Goal: Task Accomplishment & Management: Complete application form

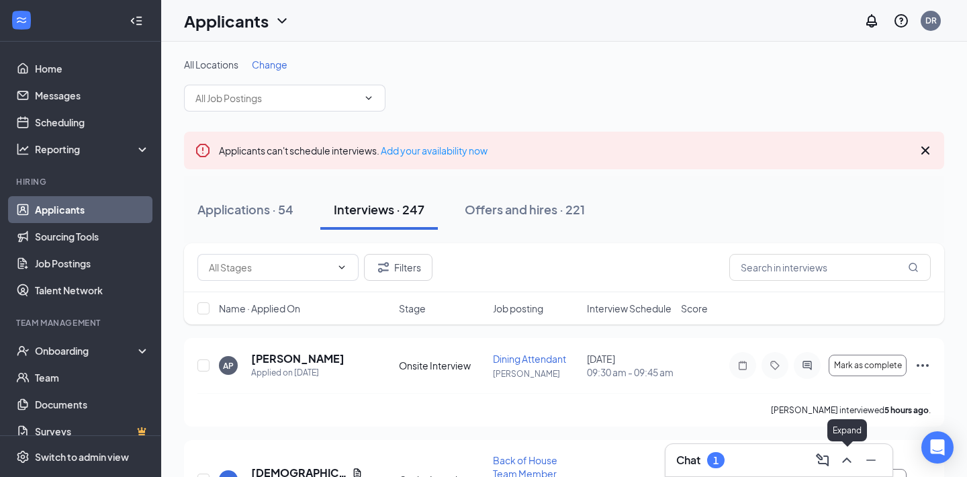
click at [847, 464] on icon "ChevronUp" at bounding box center [847, 460] width 16 height 16
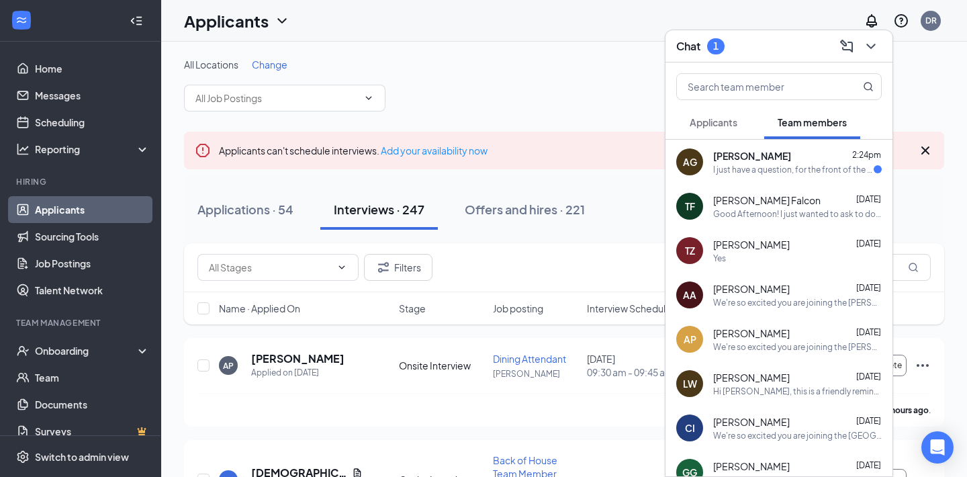
click at [838, 176] on div "AG Azalea Gomez 2:24pm I just have a question, for the front of the house, will…" at bounding box center [778, 162] width 227 height 44
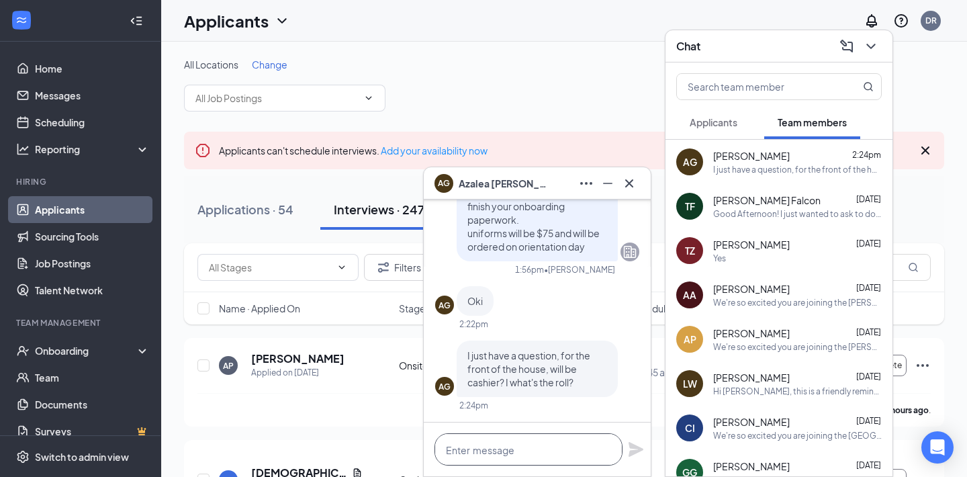
click at [575, 439] on textarea at bounding box center [528, 449] width 188 height 32
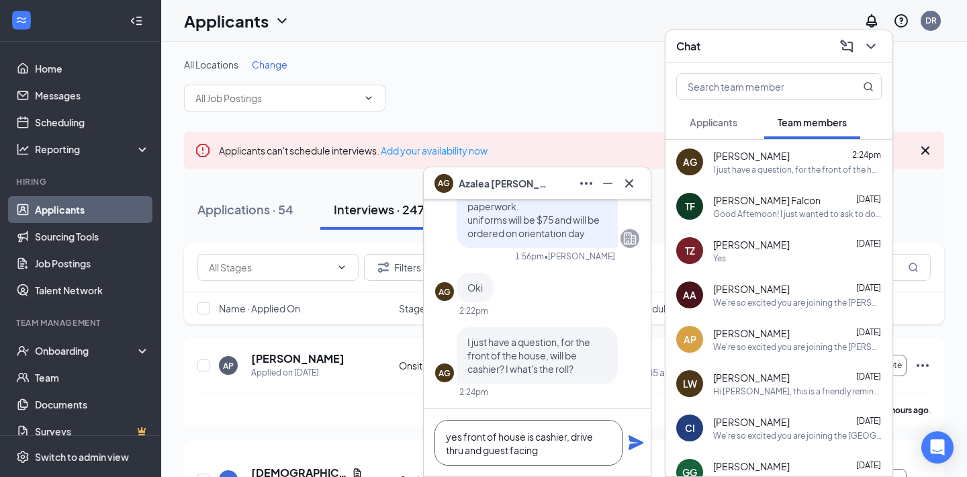
type textarea "yes front of house is cashier, drive thru and guest facing"
click at [637, 448] on icon "Plane" at bounding box center [636, 442] width 16 height 16
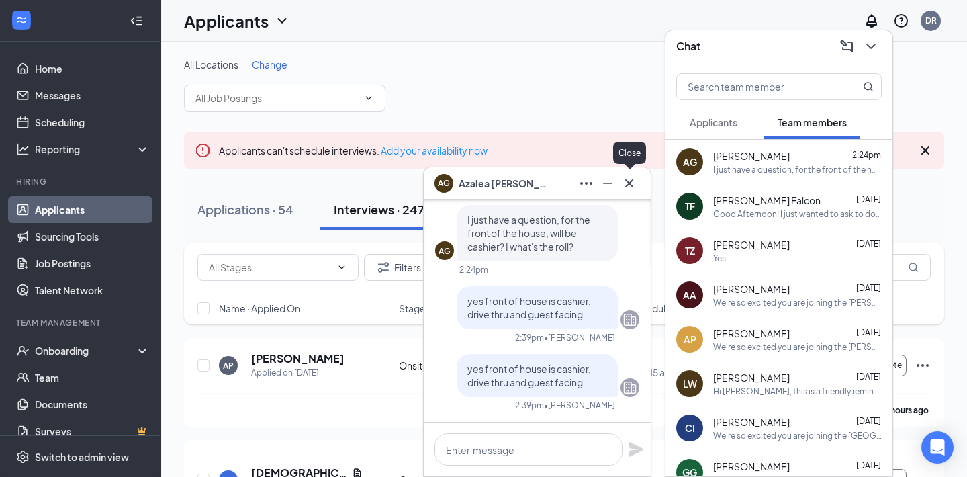
click at [632, 181] on icon "Cross" at bounding box center [629, 183] width 16 height 16
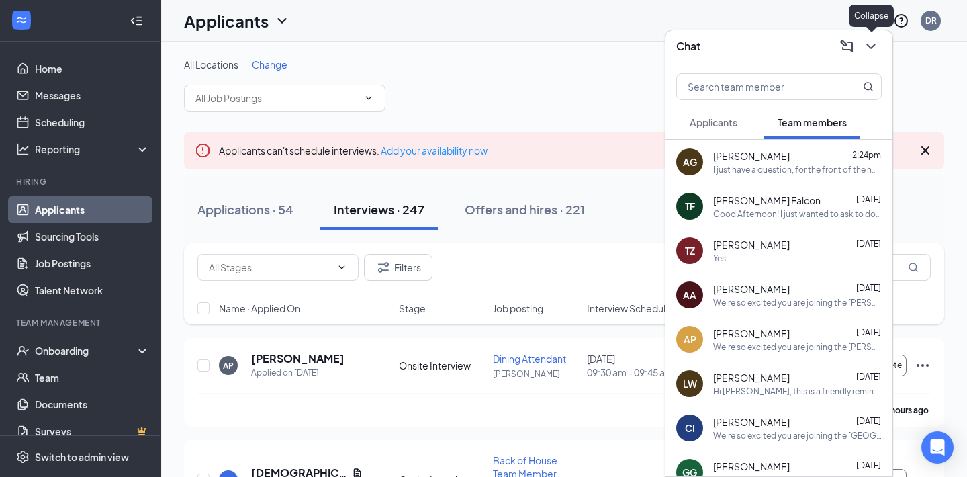
click at [868, 48] on icon "ChevronDown" at bounding box center [871, 46] width 16 height 16
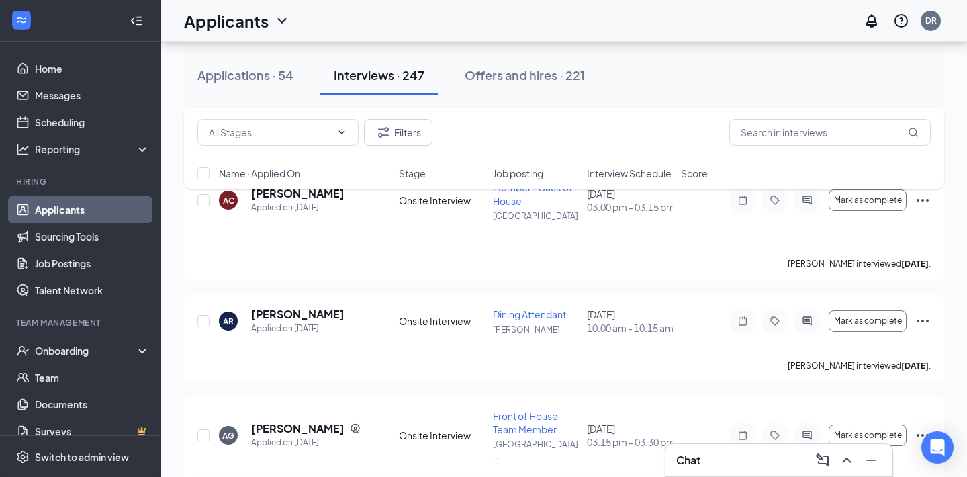
scroll to position [745, 0]
click at [848, 459] on icon "ChevronUp" at bounding box center [846, 459] width 9 height 5
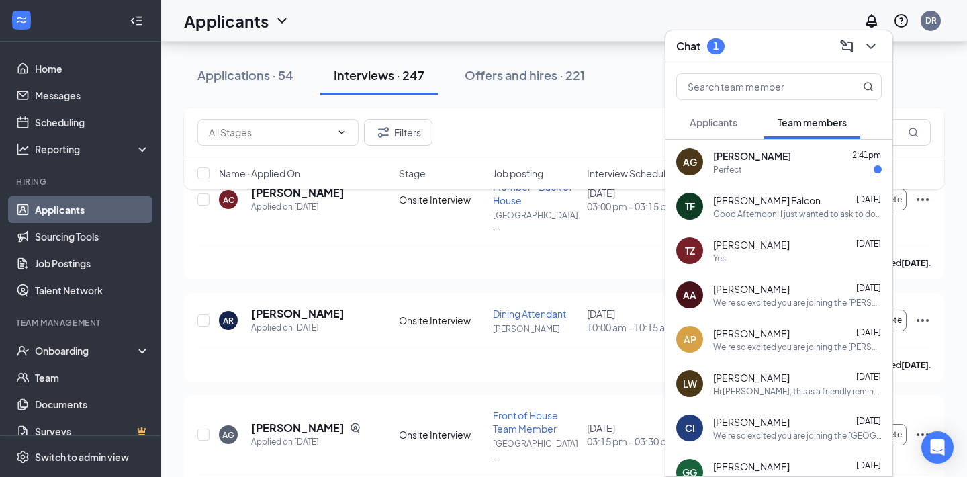
click at [736, 169] on div "Perfect" at bounding box center [727, 169] width 29 height 11
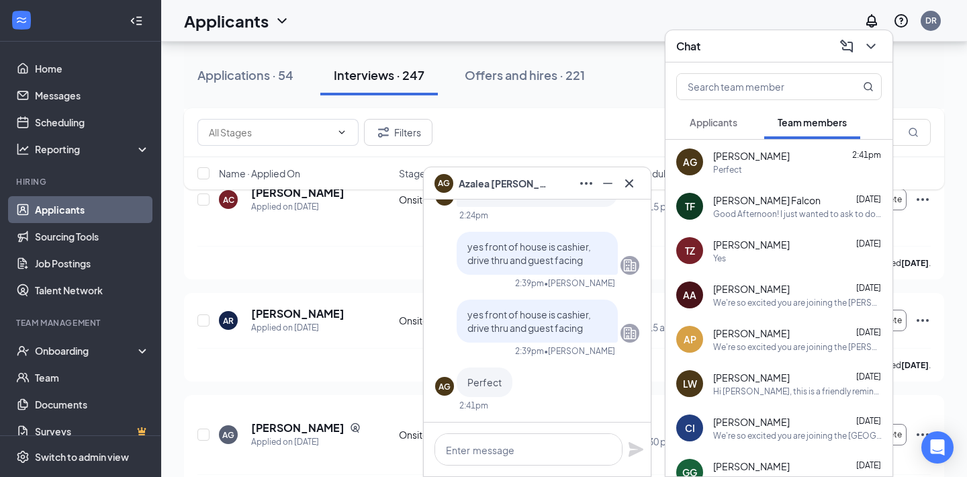
click at [741, 203] on span "Toni Sierra Falcon" at bounding box center [766, 199] width 107 height 13
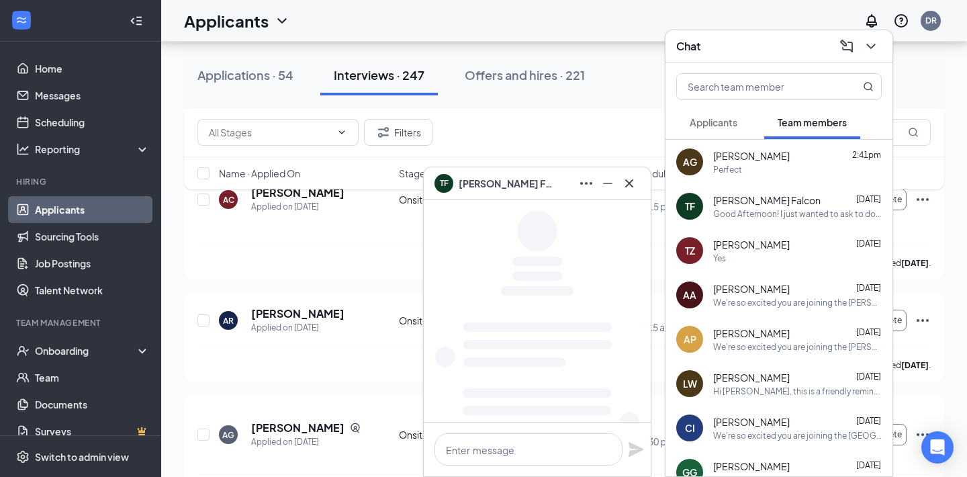
click at [724, 126] on span "Applicants" at bounding box center [713, 122] width 48 height 12
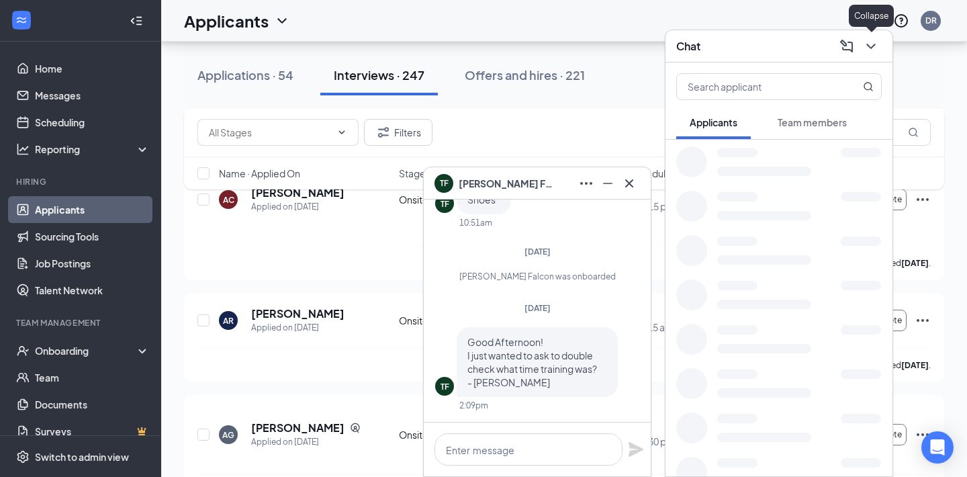
click at [873, 44] on icon "ChevronDown" at bounding box center [870, 46] width 9 height 5
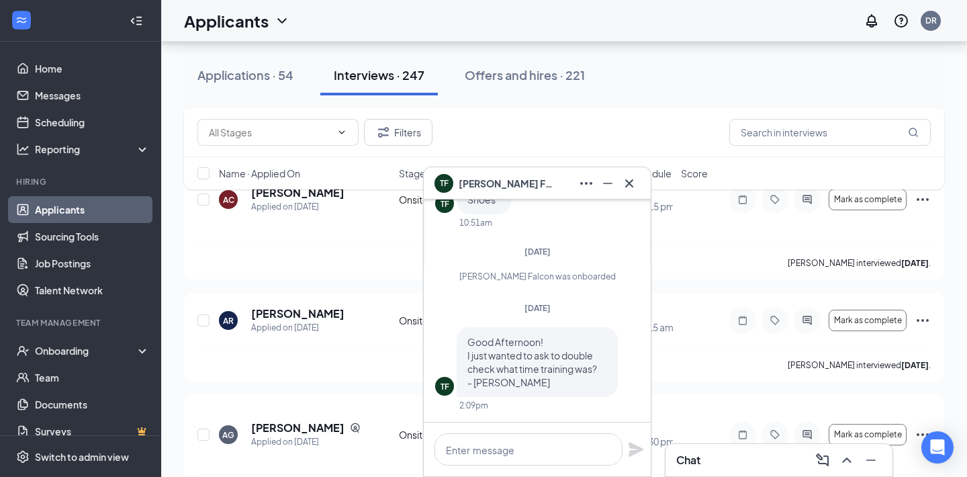
click at [630, 182] on icon "Cross" at bounding box center [629, 183] width 16 height 16
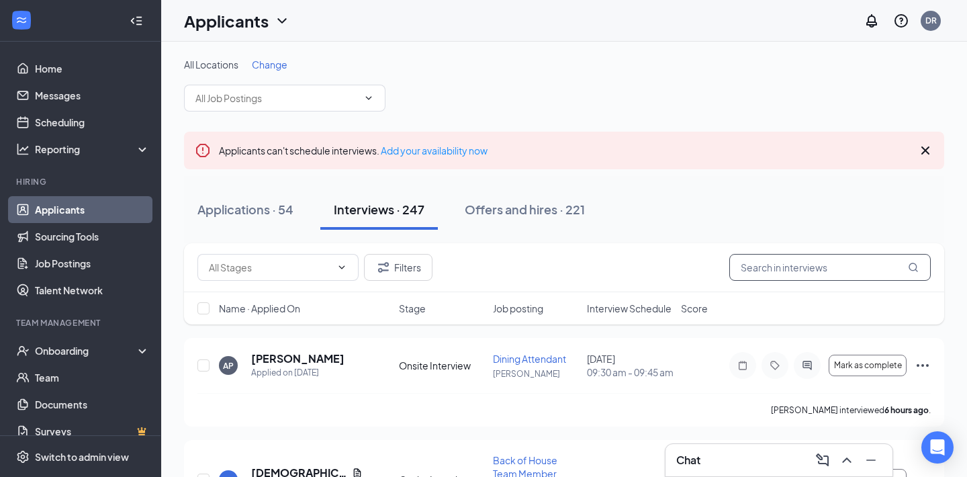
click at [770, 271] on input "text" at bounding box center [829, 267] width 201 height 27
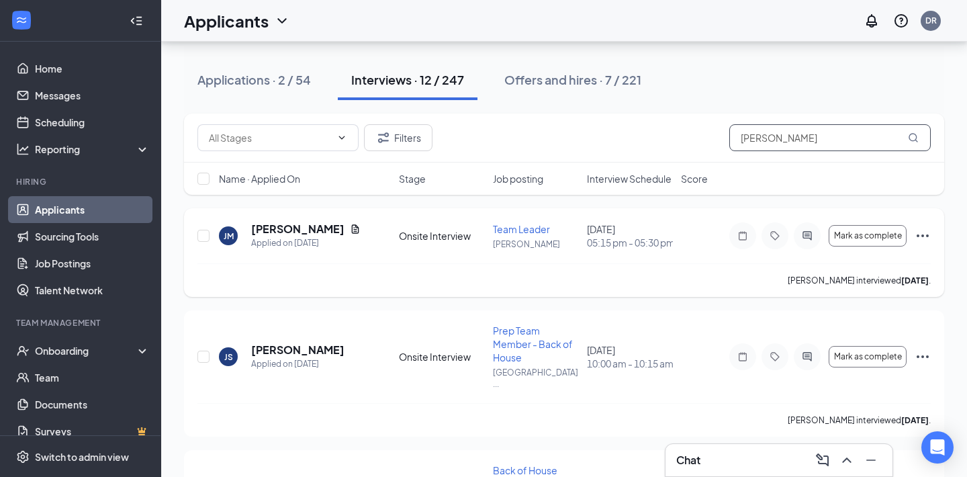
scroll to position [134, 0]
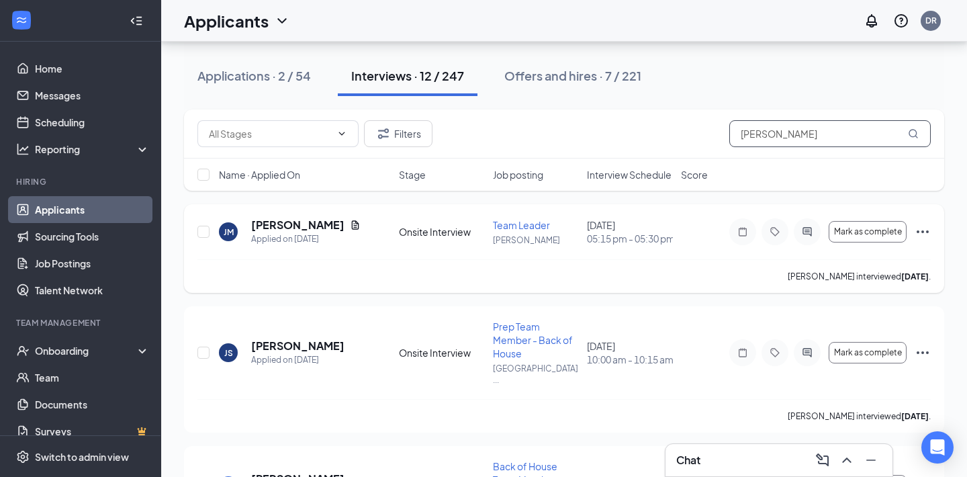
type input "[PERSON_NAME]"
click at [918, 236] on icon "Ellipses" at bounding box center [922, 232] width 16 height 16
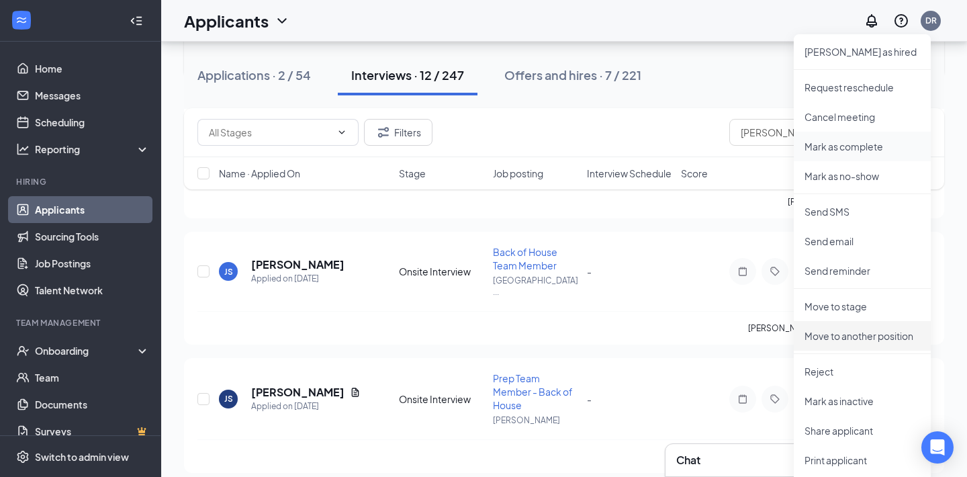
scroll to position [345, 0]
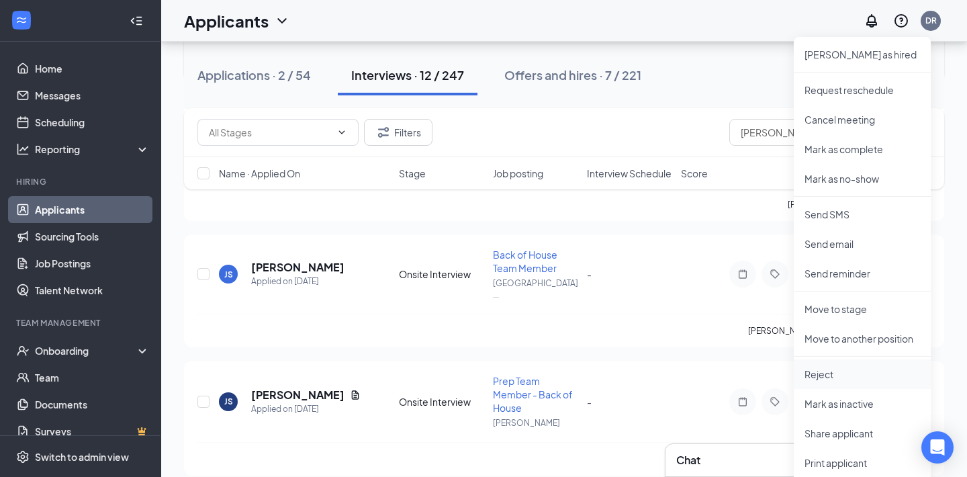
click at [843, 378] on p "Reject" at bounding box center [861, 373] width 115 height 13
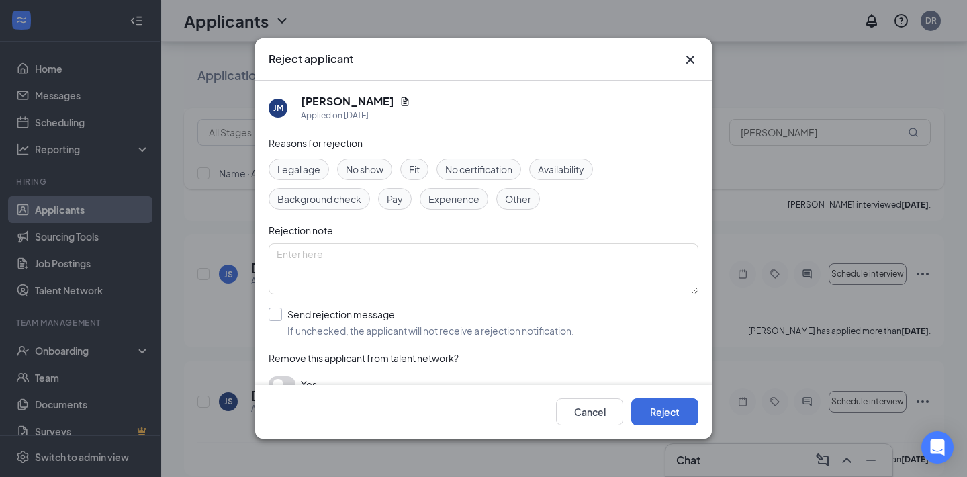
click at [271, 320] on input "Send rejection message If unchecked, the applicant will not receive a rejection…" at bounding box center [421, 322] width 305 height 30
checkbox input "true"
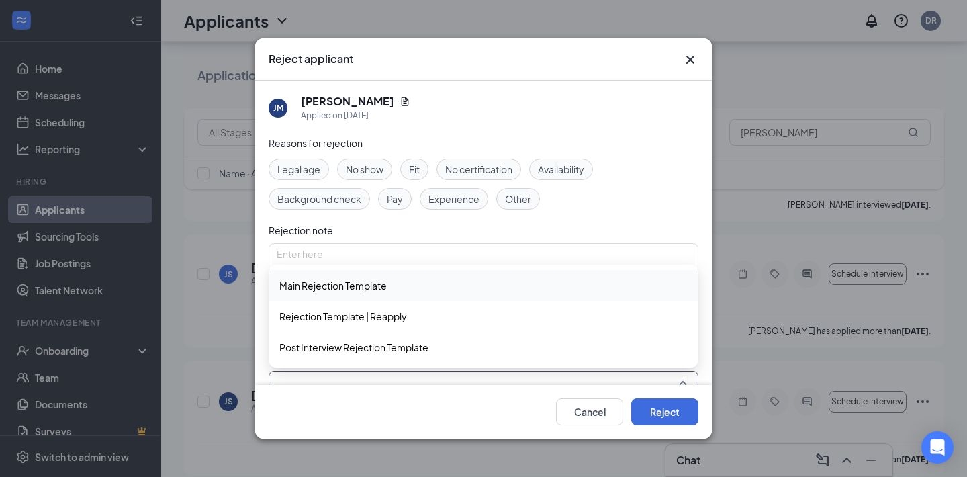
click at [361, 378] on input "search" at bounding box center [479, 382] width 404 height 23
click at [403, 277] on div "Main Rejection Template" at bounding box center [484, 285] width 430 height 31
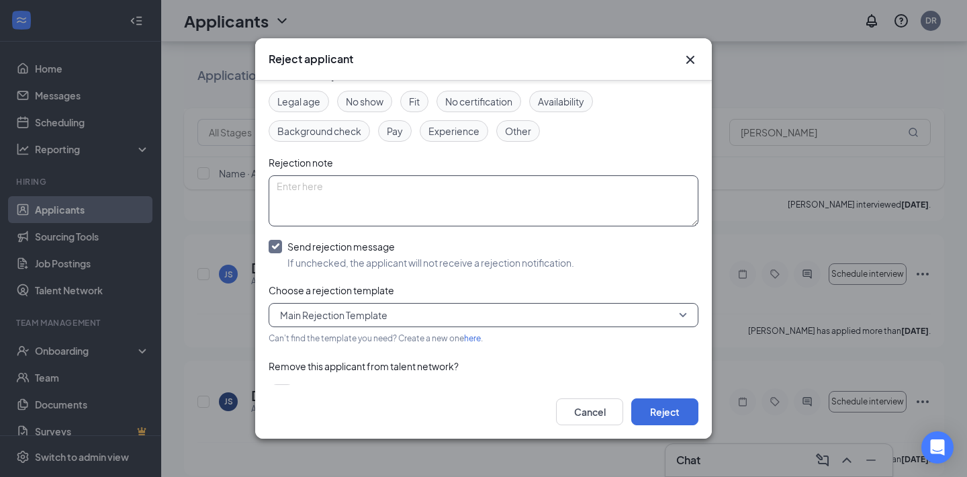
scroll to position [95, 0]
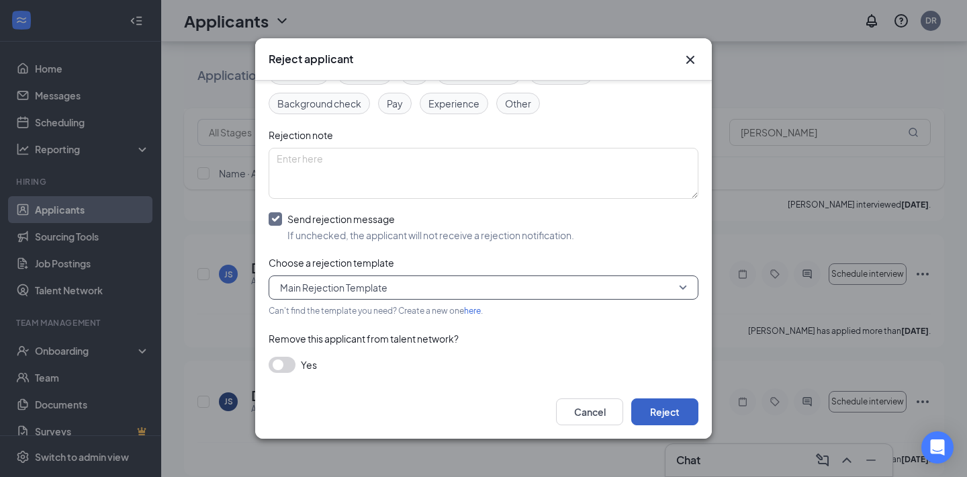
click at [666, 413] on button "Reject" at bounding box center [664, 411] width 67 height 27
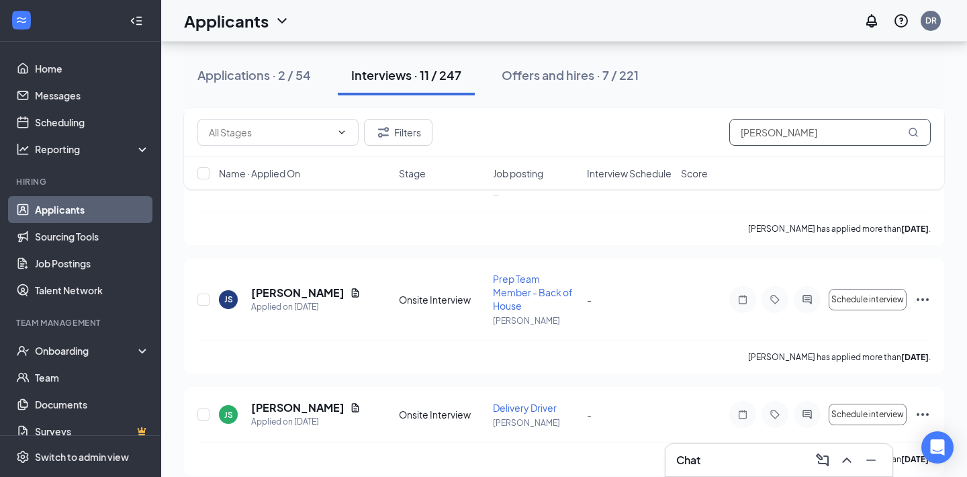
drag, startPoint x: 776, startPoint y: 136, endPoint x: 701, endPoint y: 136, distance: 75.2
click at [701, 136] on div "Filters [PERSON_NAME]" at bounding box center [563, 132] width 733 height 27
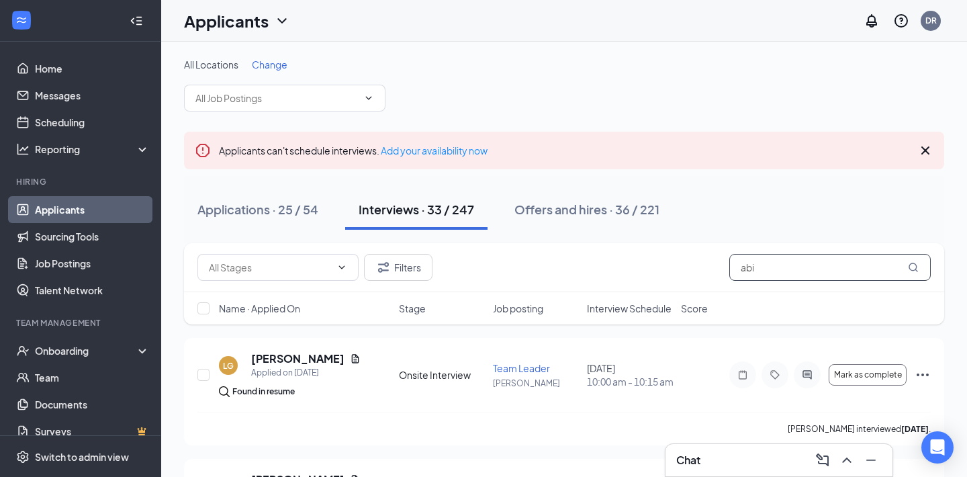
drag, startPoint x: 795, startPoint y: 260, endPoint x: 715, endPoint y: 261, distance: 79.9
click at [715, 261] on div "Filters abi" at bounding box center [563, 267] width 733 height 27
drag, startPoint x: 776, startPoint y: 267, endPoint x: 717, endPoint y: 265, distance: 59.1
click at [717, 265] on div "Filters abi" at bounding box center [563, 267] width 733 height 27
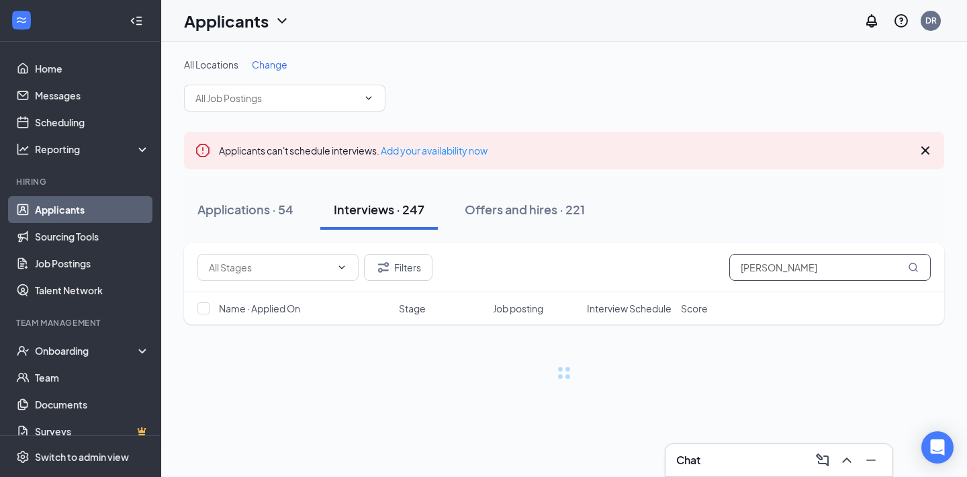
drag, startPoint x: 781, startPoint y: 271, endPoint x: 698, endPoint y: 272, distance: 83.3
click at [698, 272] on div "Filters [PERSON_NAME]" at bounding box center [563, 267] width 733 height 27
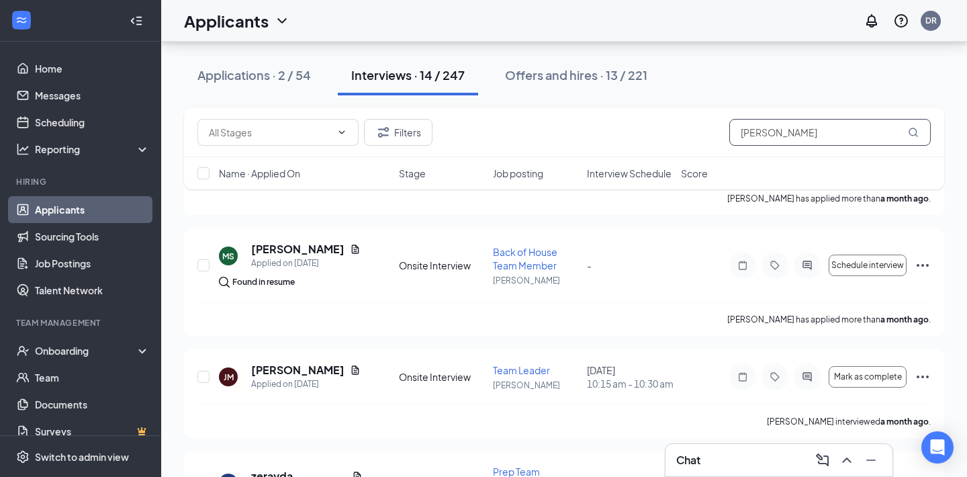
scroll to position [1210, 0]
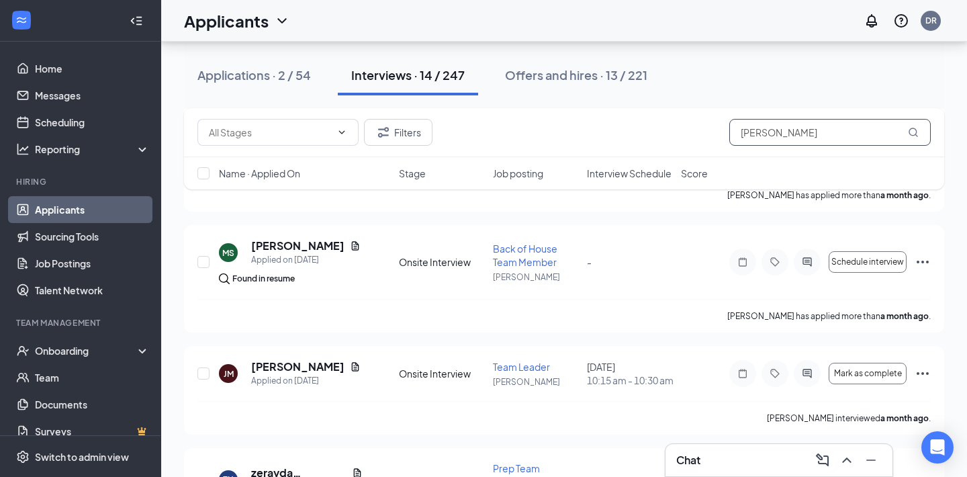
drag, startPoint x: 768, startPoint y: 131, endPoint x: 721, endPoint y: 134, distance: 47.1
click at [721, 134] on div "Filters [PERSON_NAME]" at bounding box center [563, 132] width 733 height 27
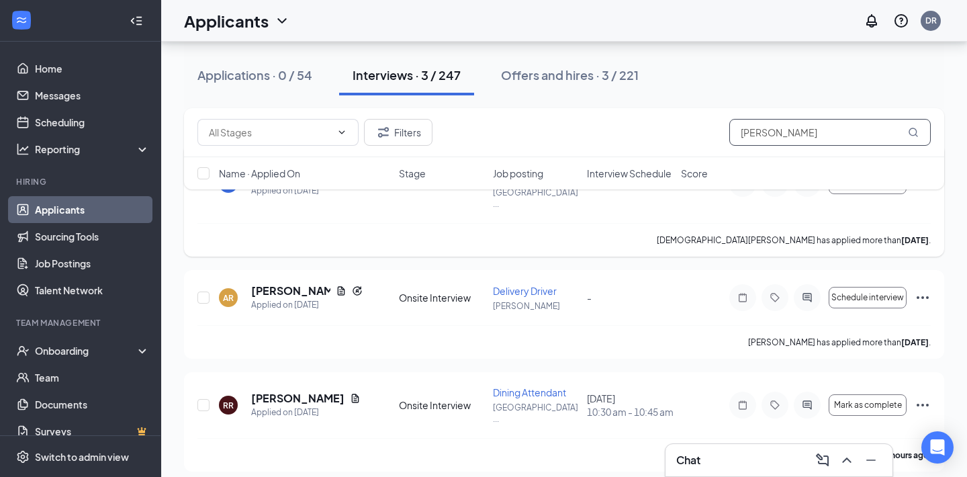
scroll to position [195, 0]
type input "[PERSON_NAME]"
click at [922, 403] on icon "Ellipses" at bounding box center [922, 404] width 12 height 3
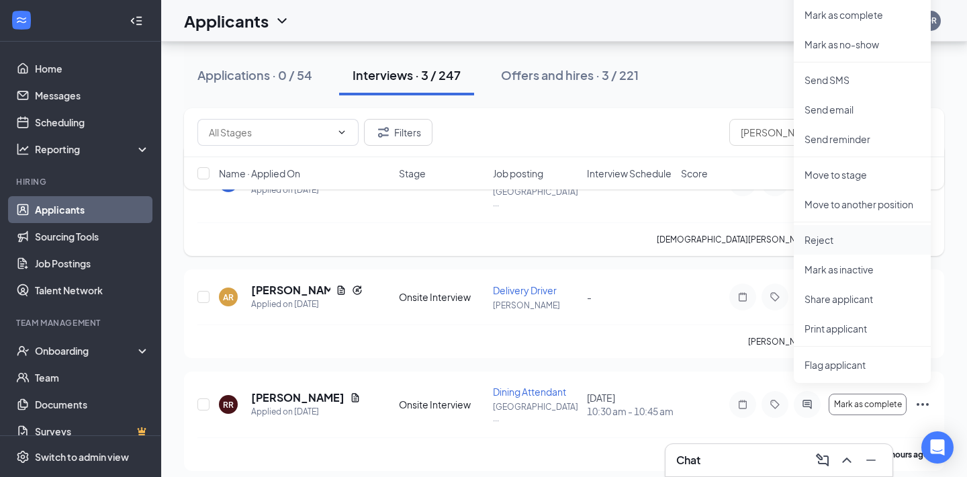
click at [841, 242] on p "Reject" at bounding box center [861, 239] width 115 height 13
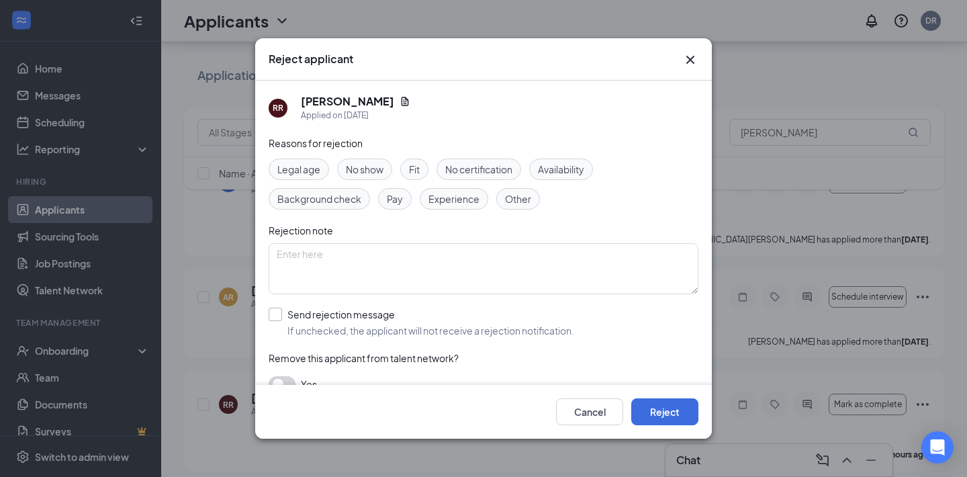
scroll to position [20, 0]
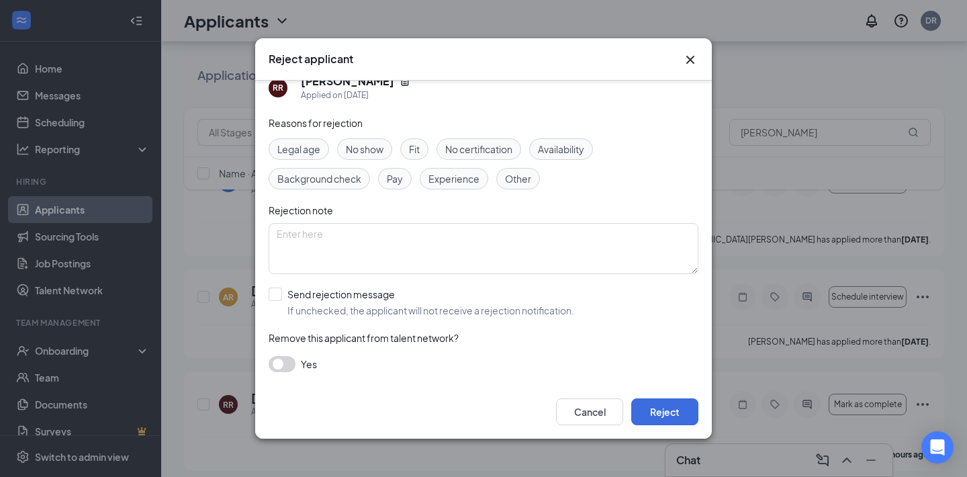
click at [267, 295] on div "RR [PERSON_NAME] Applied on [DATE] Reasons for rejection Legal age No show Fit …" at bounding box center [483, 233] width 457 height 304
click at [272, 295] on input "Send rejection message If unchecked, the applicant will not receive a rejection…" at bounding box center [421, 302] width 305 height 30
checkbox input "true"
click at [340, 365] on input "search" at bounding box center [479, 362] width 404 height 23
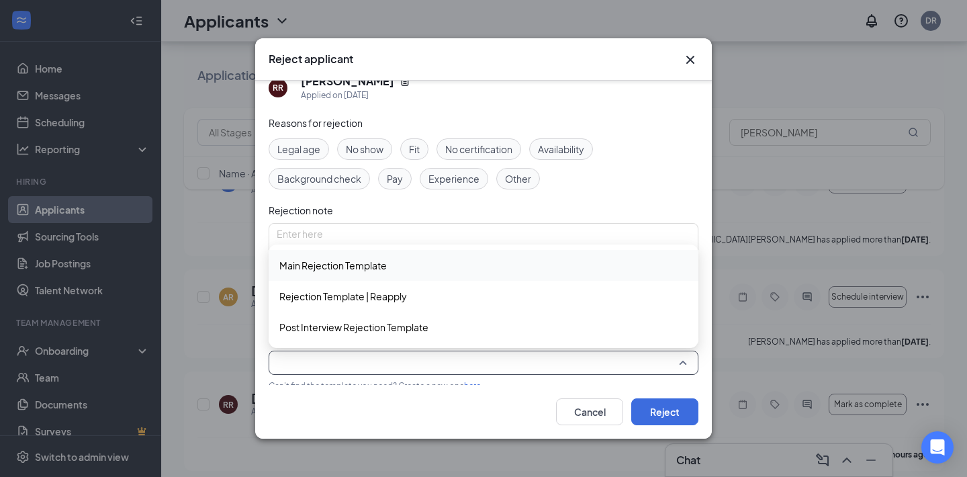
click at [395, 267] on span "Main Rejection Template" at bounding box center [483, 265] width 408 height 15
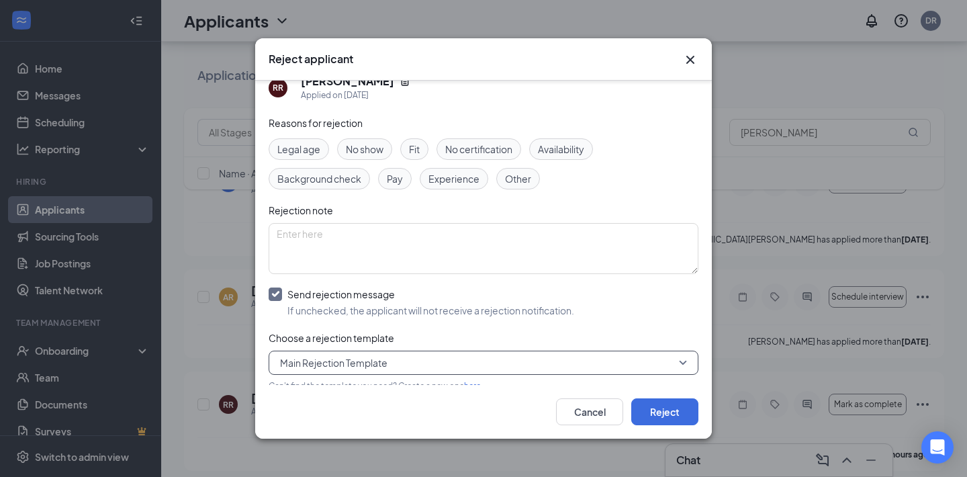
scroll to position [95, 0]
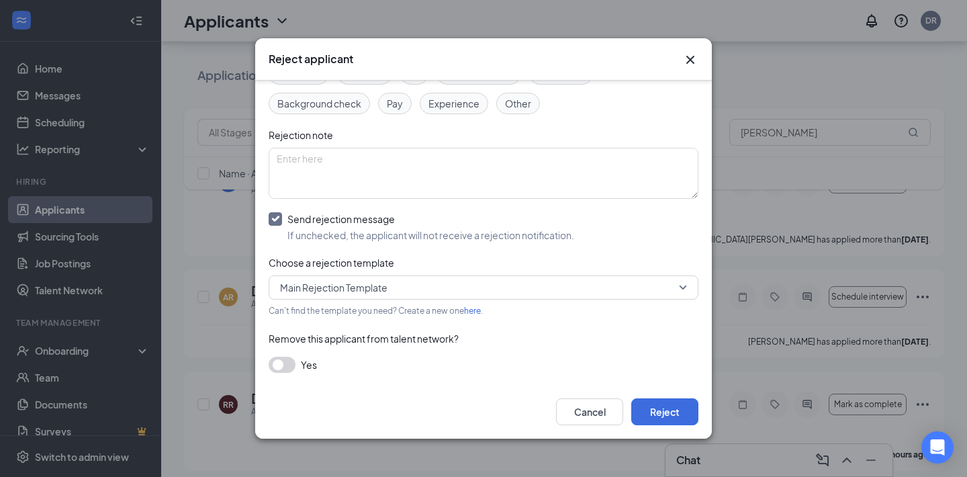
click at [293, 367] on button "button" at bounding box center [282, 364] width 27 height 16
click at [671, 409] on button "Reject" at bounding box center [664, 411] width 67 height 27
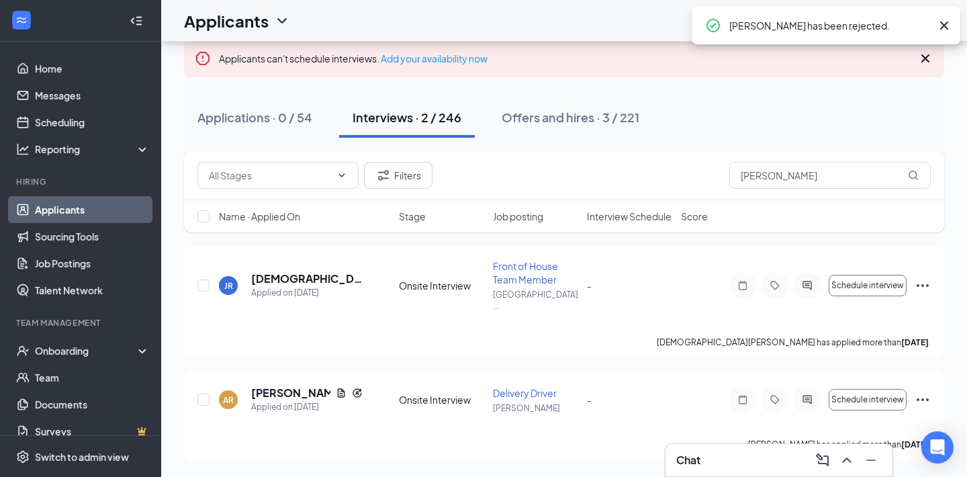
scroll to position [81, 0]
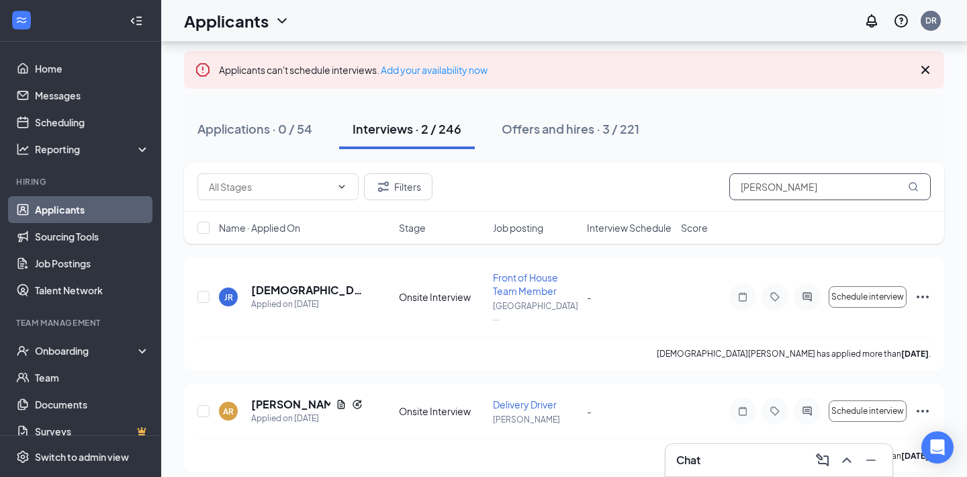
drag, startPoint x: 807, startPoint y: 187, endPoint x: 698, endPoint y: 189, distance: 109.4
click at [698, 189] on div "Filters [PERSON_NAME]" at bounding box center [563, 186] width 733 height 27
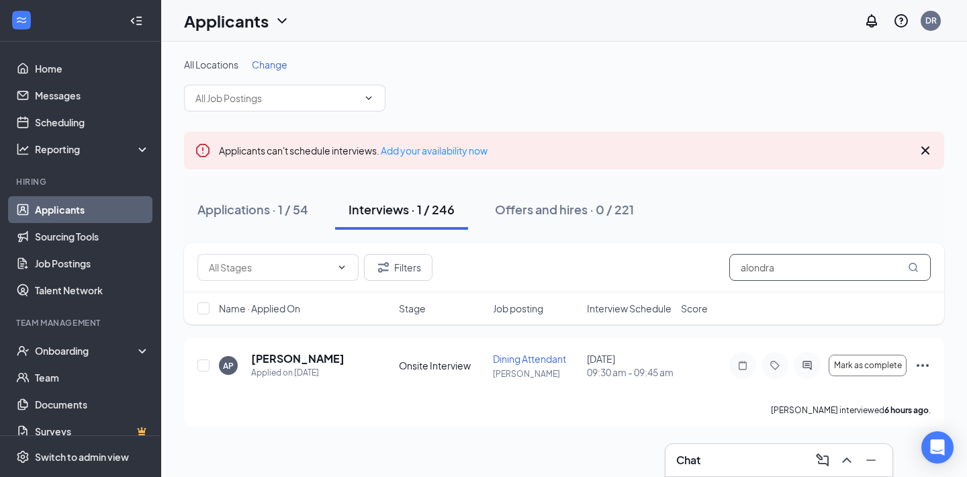
drag, startPoint x: 791, startPoint y: 277, endPoint x: 707, endPoint y: 273, distance: 84.1
click at [707, 273] on div "Filters alondra" at bounding box center [563, 267] width 733 height 27
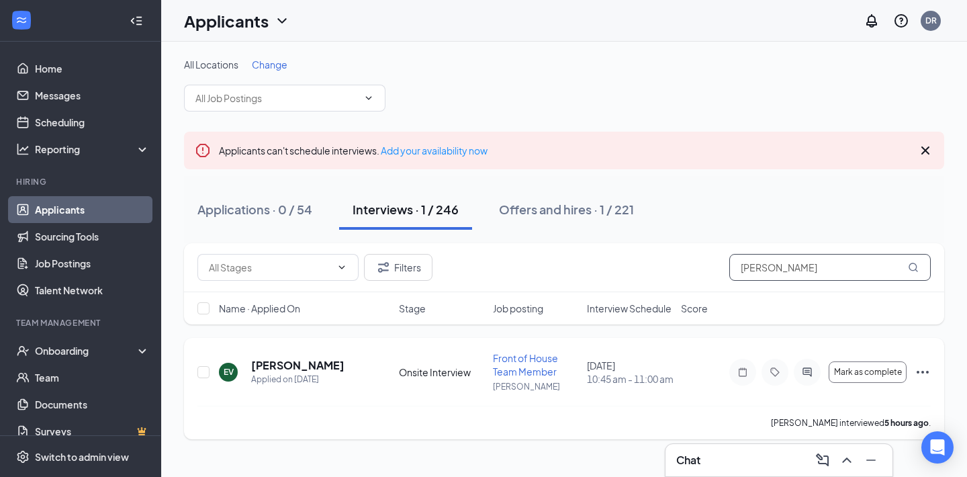
type input "[PERSON_NAME]"
click at [920, 371] on icon "Ellipses" at bounding box center [922, 372] width 16 height 16
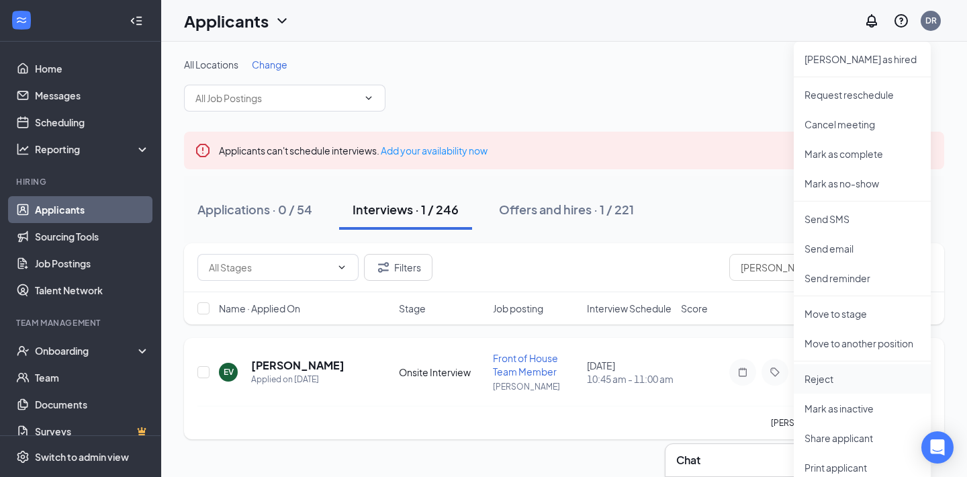
click at [841, 375] on p "Reject" at bounding box center [861, 378] width 115 height 13
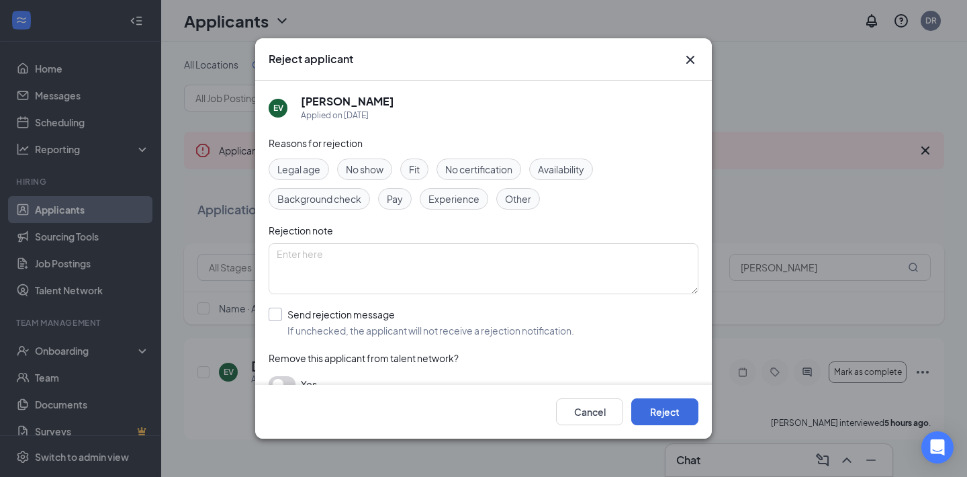
click at [281, 317] on input "Send rejection message If unchecked, the applicant will not receive a rejection…" at bounding box center [421, 322] width 305 height 30
checkbox input "true"
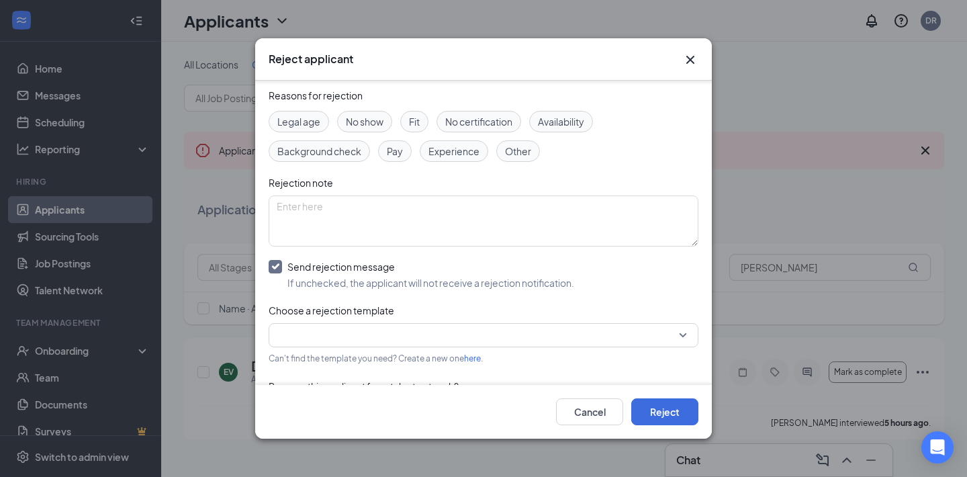
scroll to position [95, 0]
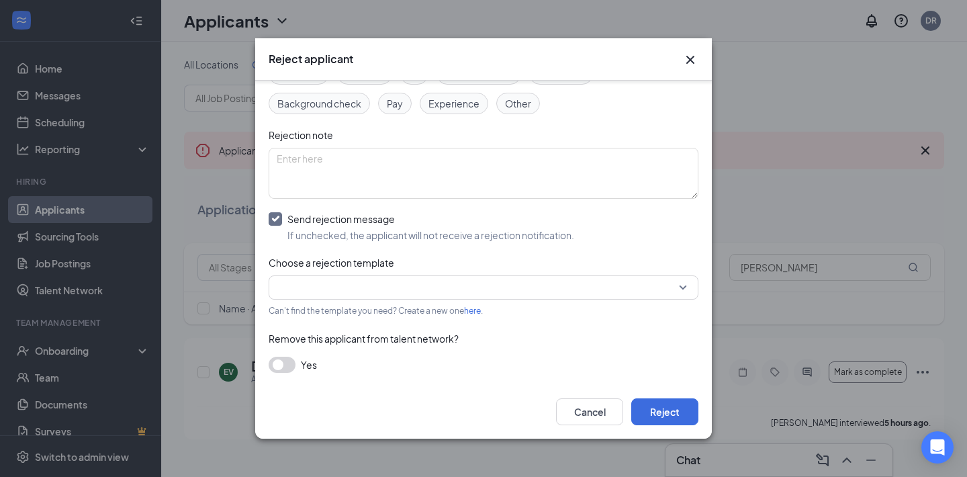
click at [409, 293] on input "search" at bounding box center [479, 287] width 404 height 23
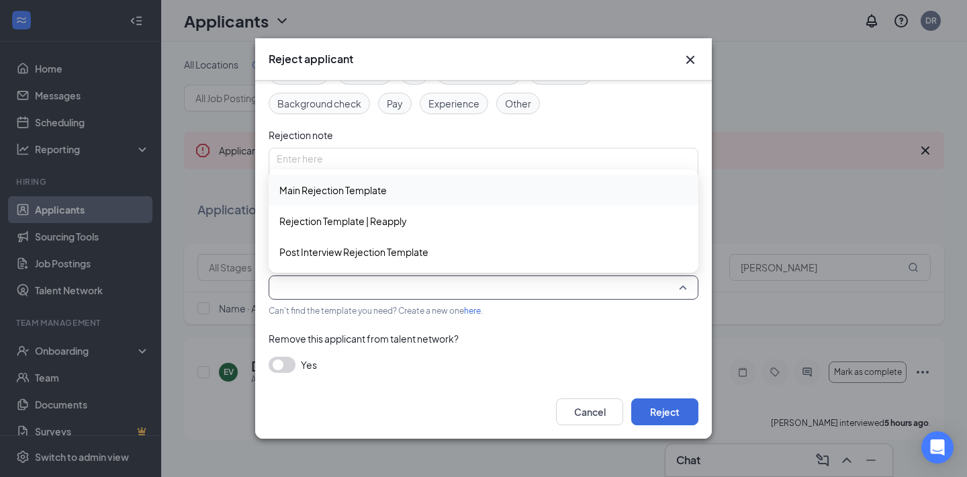
click at [432, 192] on span "Main Rejection Template" at bounding box center [483, 190] width 408 height 15
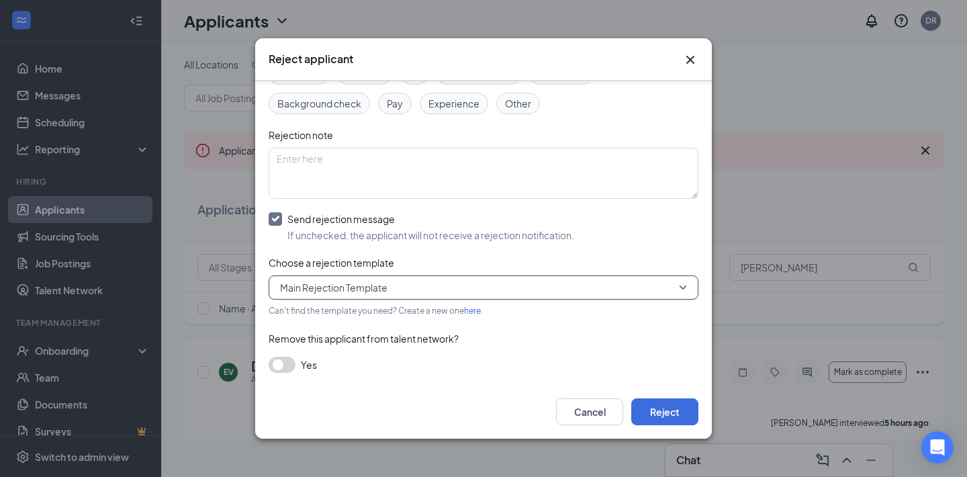
click at [285, 361] on button "button" at bounding box center [282, 364] width 27 height 16
click at [669, 411] on button "Reject" at bounding box center [664, 411] width 67 height 27
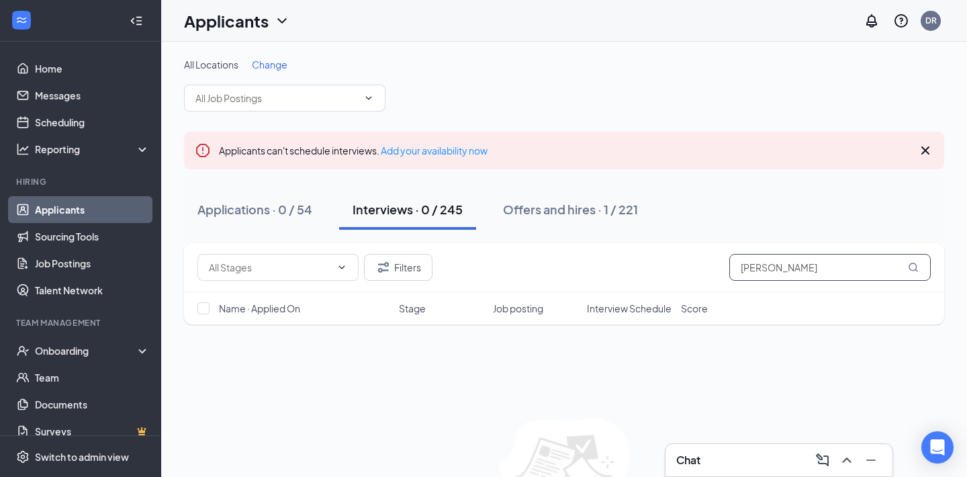
drag, startPoint x: 773, startPoint y: 268, endPoint x: 652, endPoint y: 254, distance: 122.3
click at [652, 254] on div "Filters [PERSON_NAME]" at bounding box center [563, 267] width 733 height 27
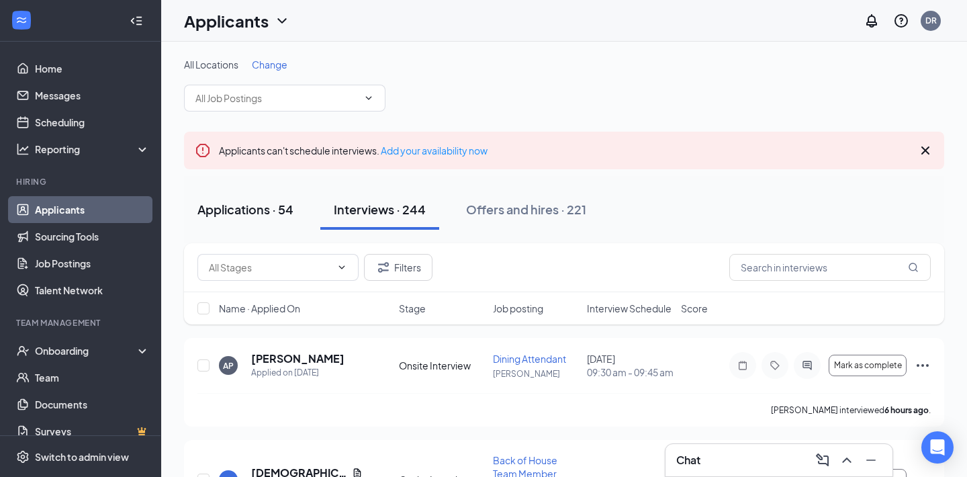
click at [254, 216] on div "Applications · 54" at bounding box center [245, 209] width 96 height 17
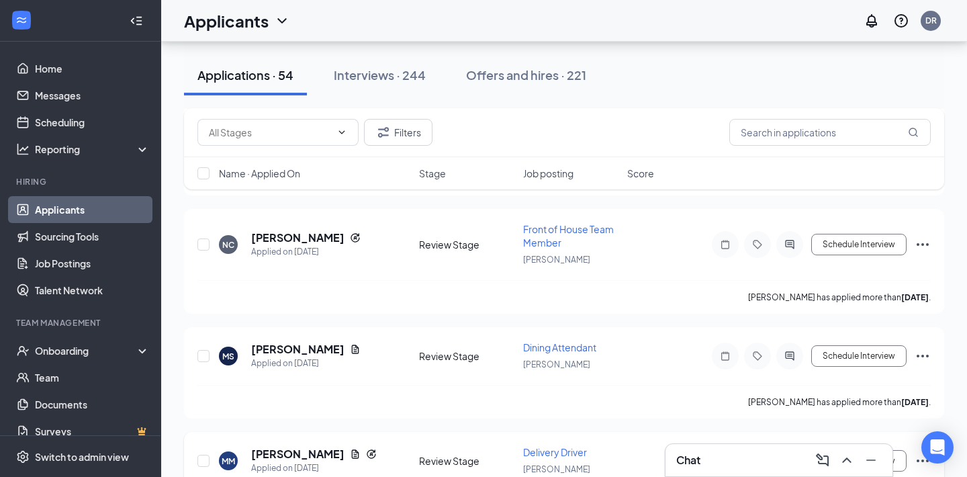
scroll to position [1465, 0]
click at [929, 238] on icon "Ellipses" at bounding box center [922, 246] width 16 height 16
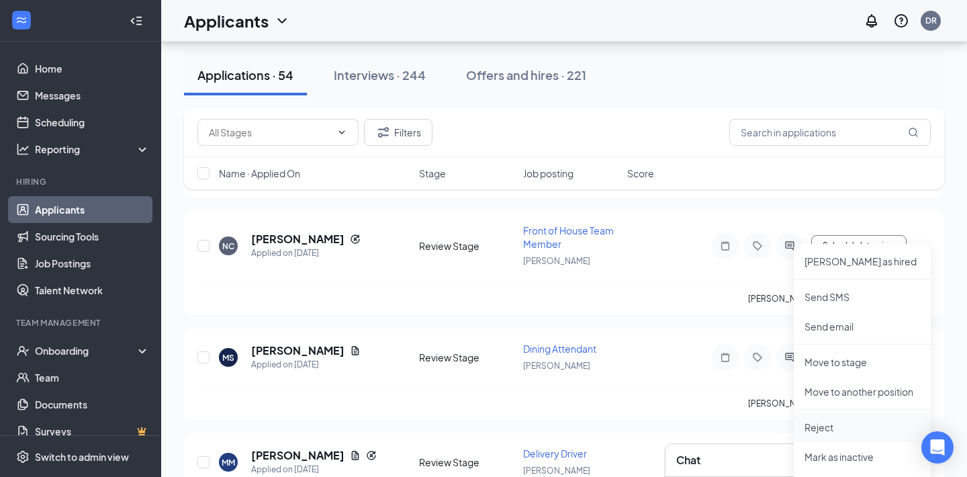
click at [826, 423] on p "Reject" at bounding box center [861, 426] width 115 height 13
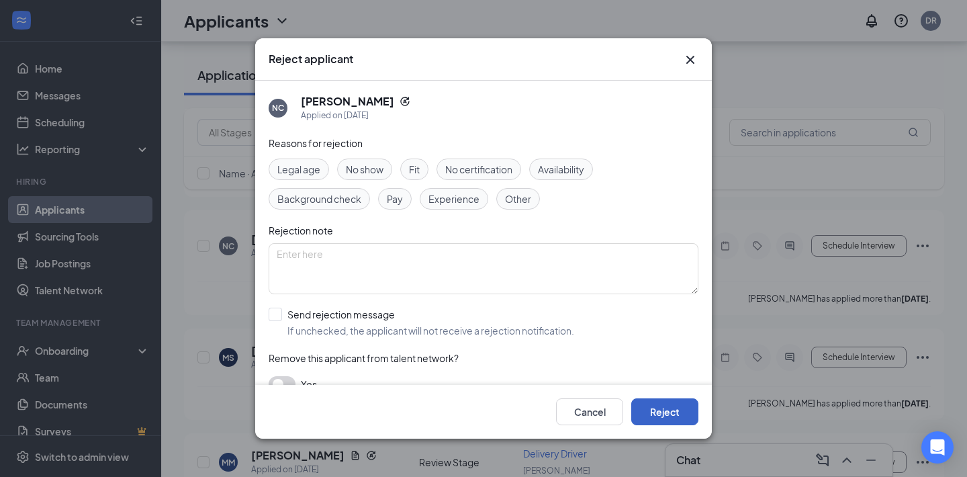
click at [659, 409] on button "Reject" at bounding box center [664, 411] width 67 height 27
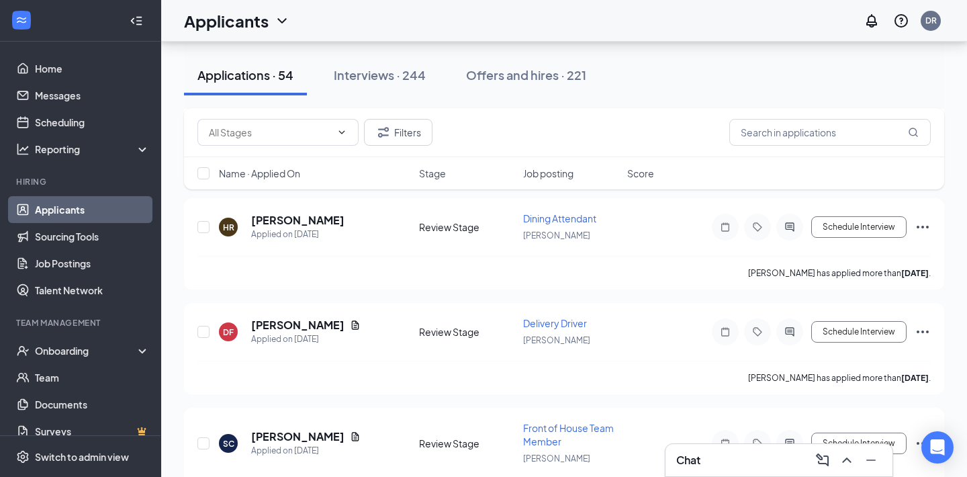
scroll to position [1793, 0]
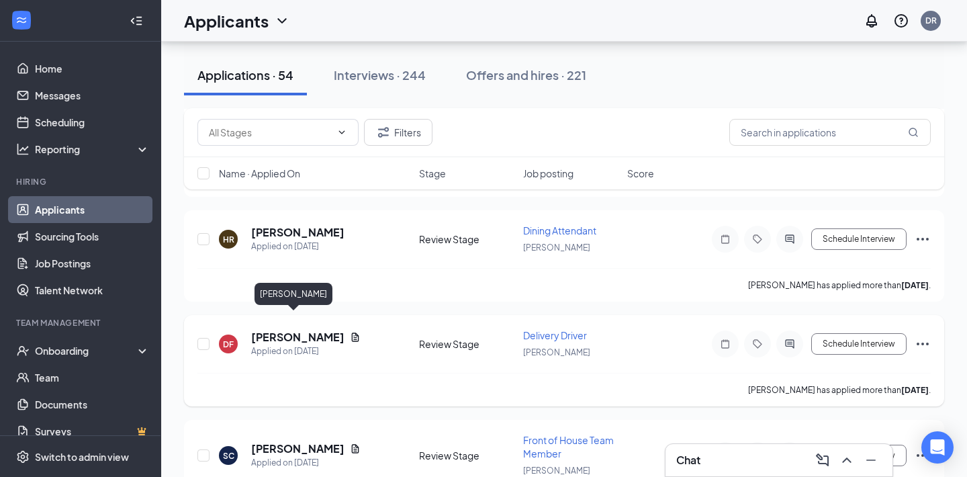
click at [301, 330] on h5 "[PERSON_NAME]" at bounding box center [297, 337] width 93 height 15
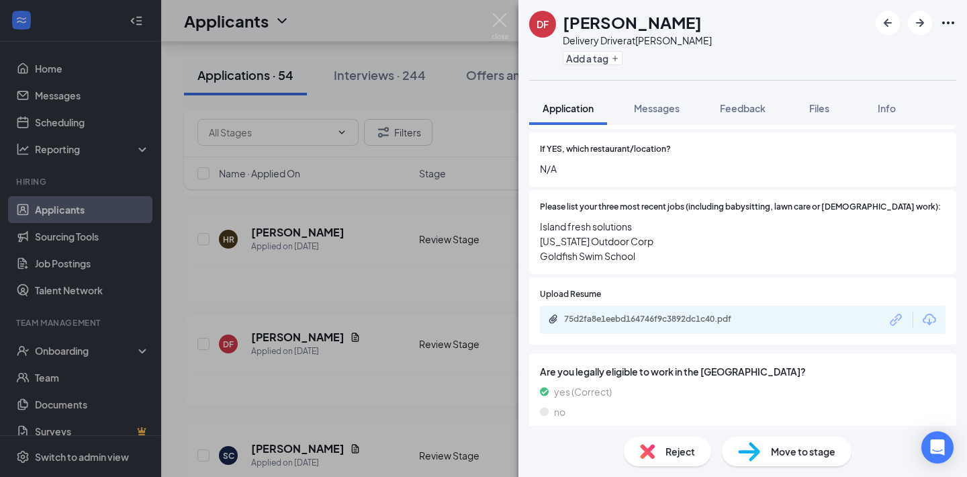
scroll to position [282, 0]
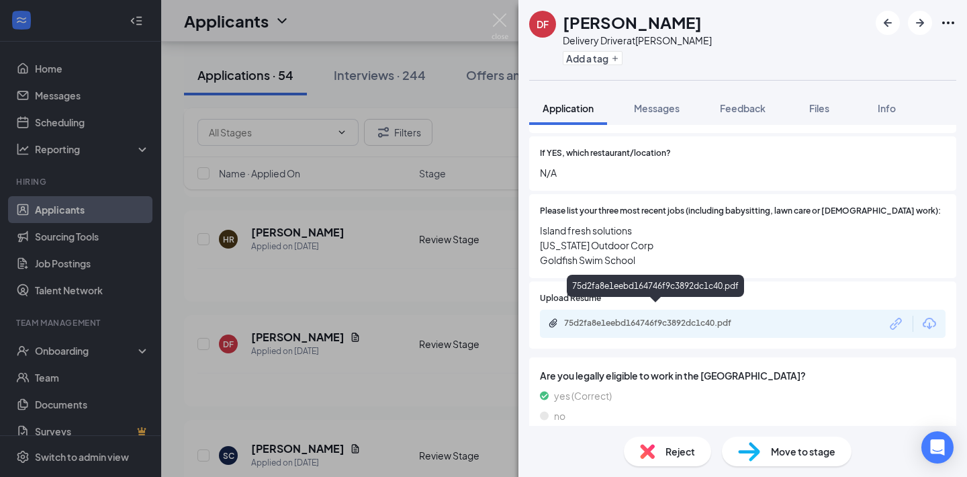
click at [669, 318] on div "75d2fa8e1eebd164746f9c3892dc1c40.pdf" at bounding box center [658, 323] width 188 height 11
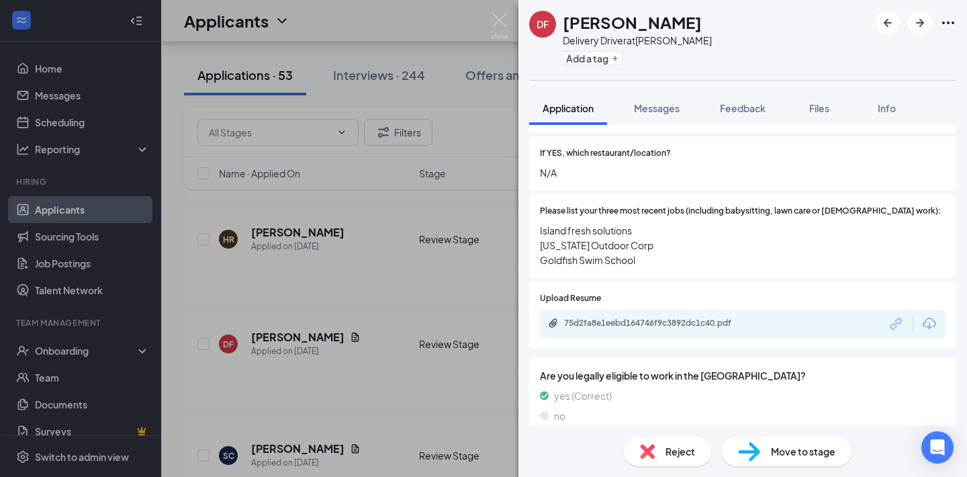
click at [504, 16] on img at bounding box center [499, 26] width 17 height 26
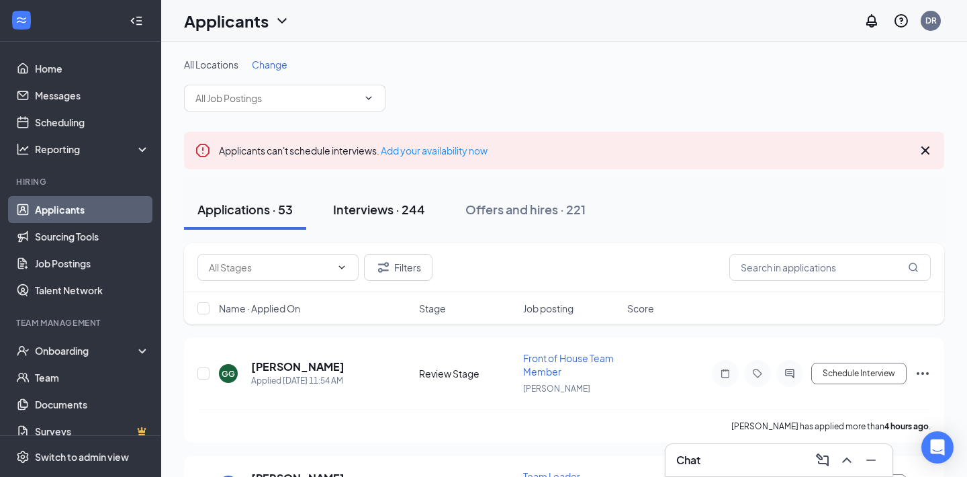
click at [411, 207] on div "Interviews · 244" at bounding box center [379, 209] width 92 height 17
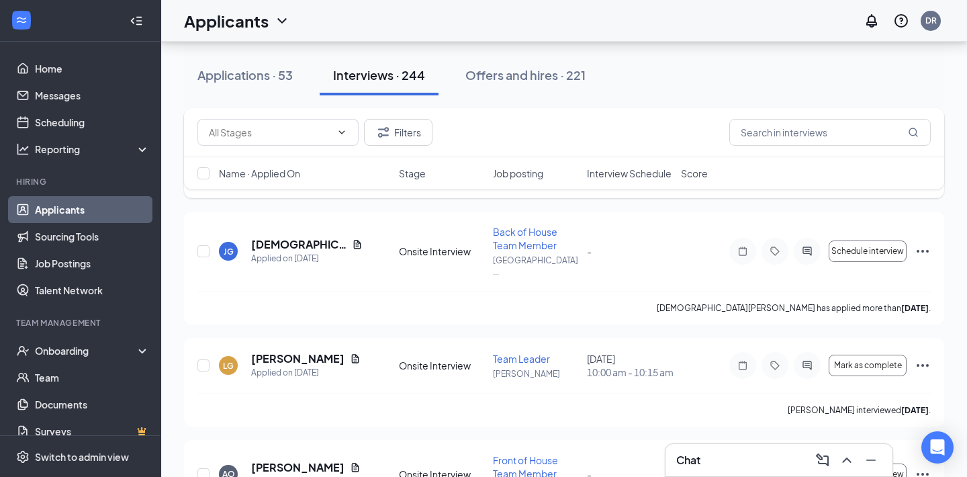
scroll to position [232, 0]
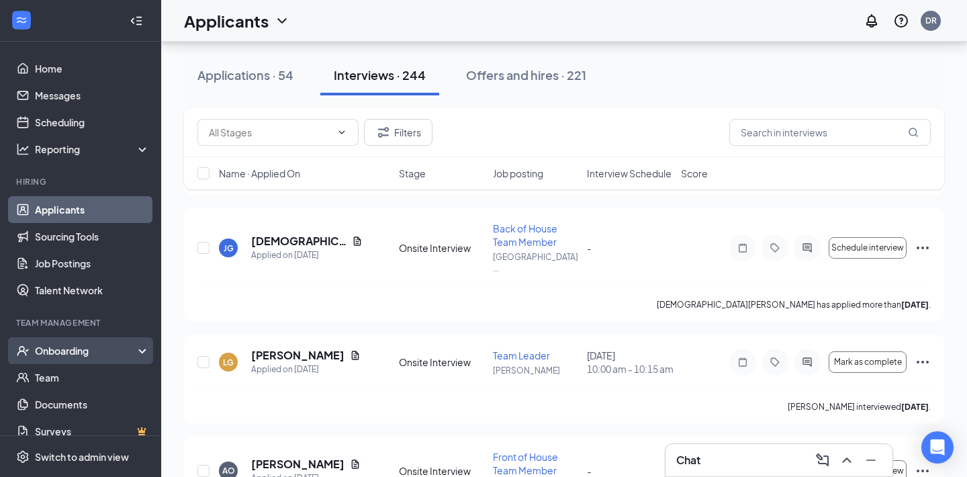
click at [82, 352] on div "Onboarding" at bounding box center [86, 350] width 103 height 13
click at [78, 380] on link "Overview" at bounding box center [92, 377] width 115 height 27
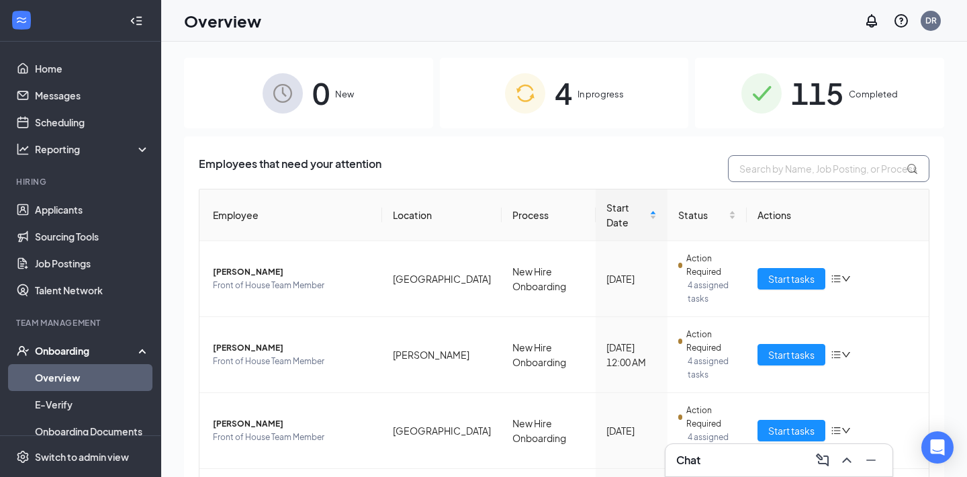
click at [767, 173] on input "text" at bounding box center [828, 168] width 201 height 27
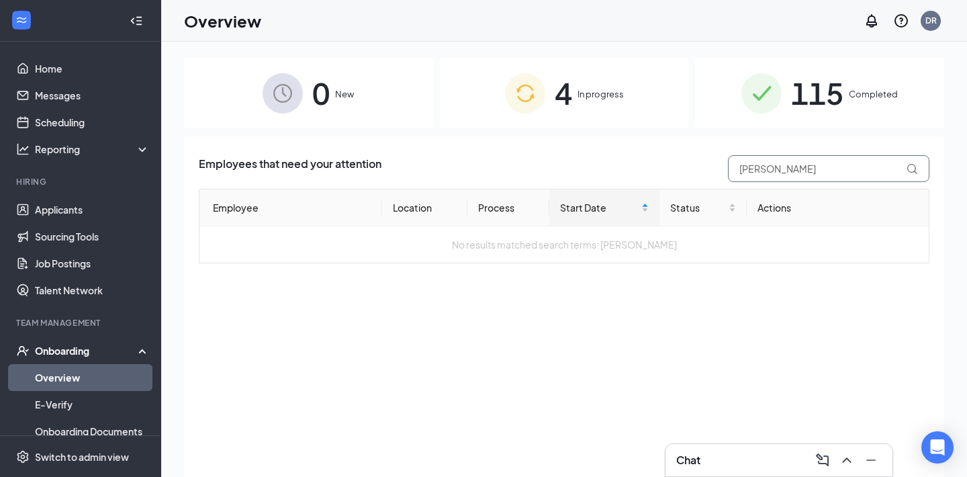
type input "[PERSON_NAME]"
click at [839, 97] on span "115" at bounding box center [817, 93] width 52 height 46
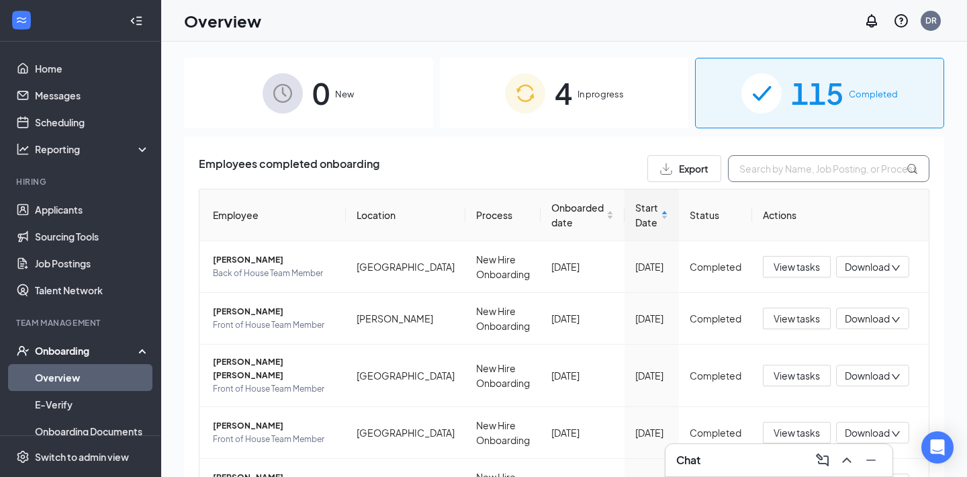
click at [757, 176] on input "text" at bounding box center [828, 168] width 201 height 27
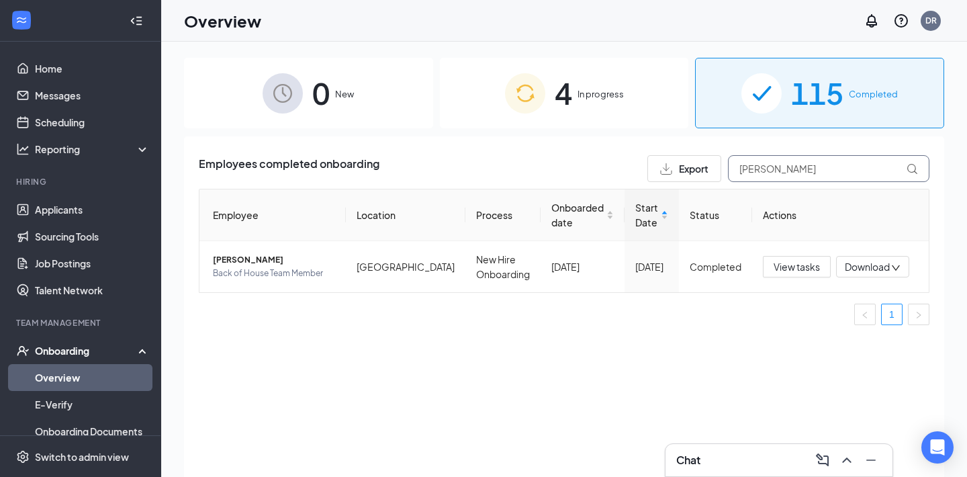
type input "[PERSON_NAME]"
click at [567, 95] on span "4" at bounding box center [563, 93] width 17 height 46
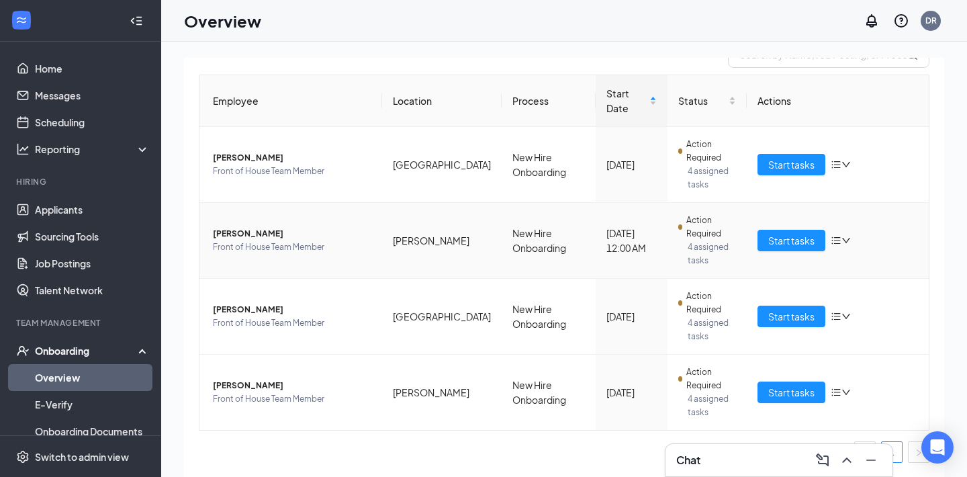
scroll to position [112, 0]
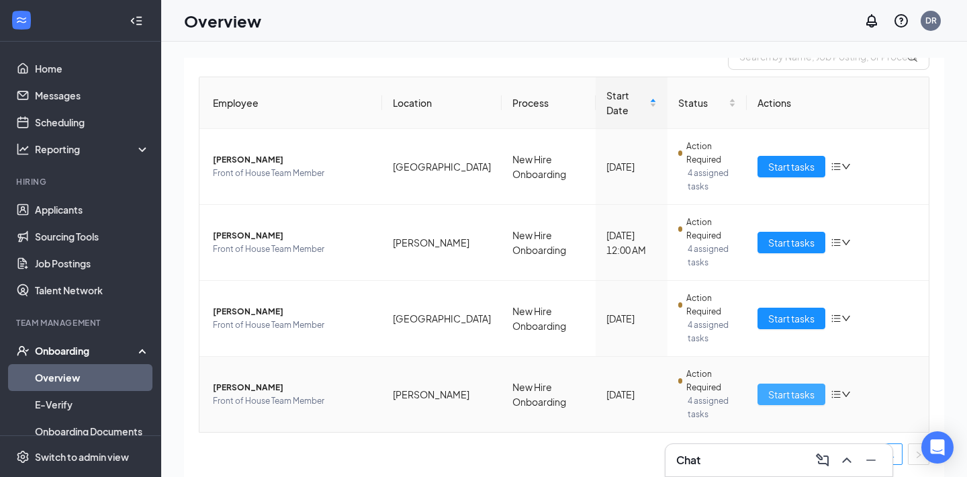
click at [778, 391] on span "Start tasks" at bounding box center [791, 394] width 46 height 15
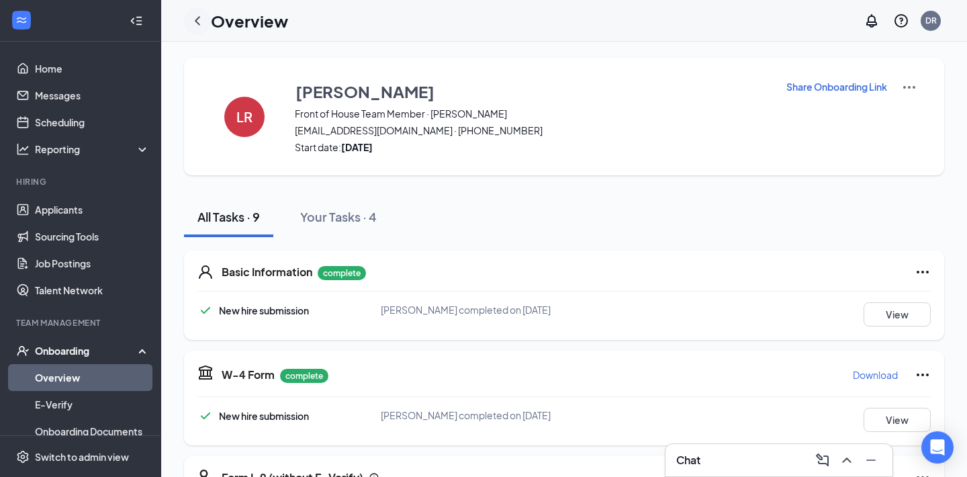
click at [199, 18] on icon "ChevronLeft" at bounding box center [197, 21] width 16 height 16
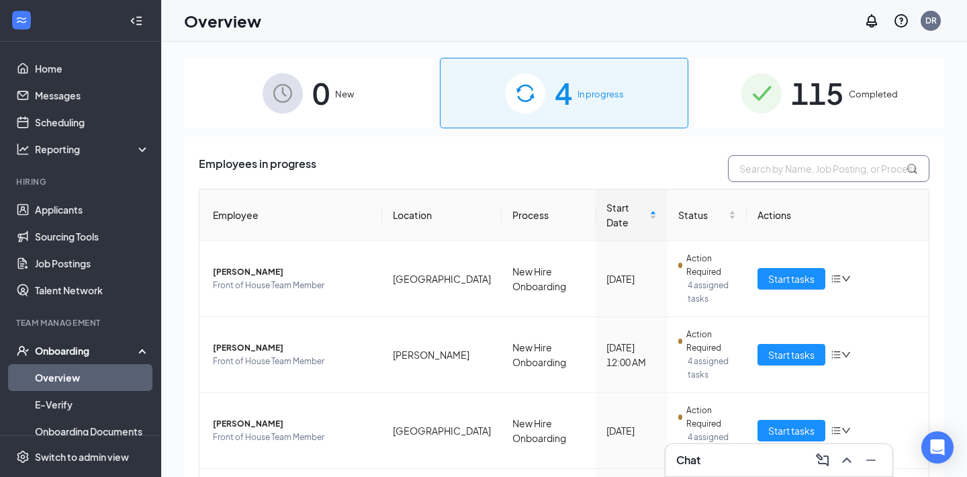
click at [812, 175] on input "text" at bounding box center [828, 168] width 201 height 27
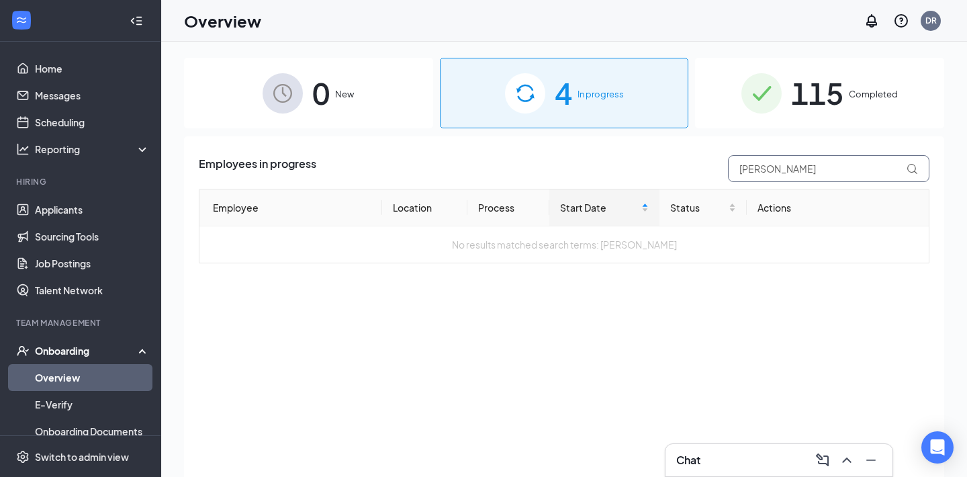
type input "[PERSON_NAME]"
click at [853, 101] on div "115 Completed" at bounding box center [819, 93] width 249 height 70
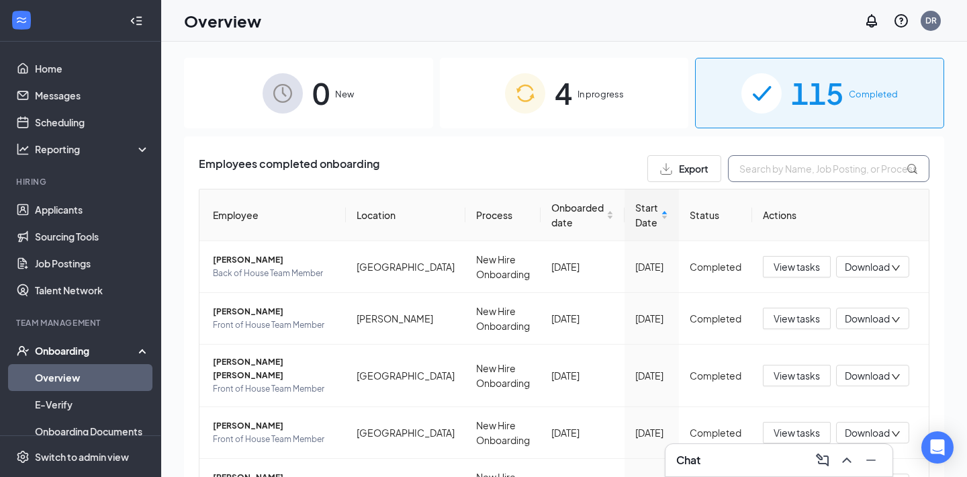
click at [783, 167] on input "text" at bounding box center [828, 168] width 201 height 27
type input "D"
type input "="
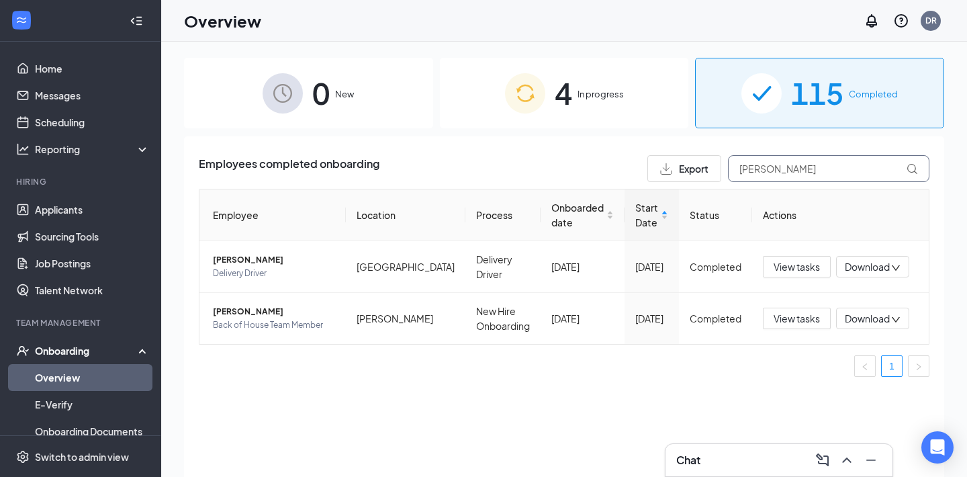
type input "[PERSON_NAME]"
click at [548, 93] on div "4 In progress" at bounding box center [564, 93] width 249 height 70
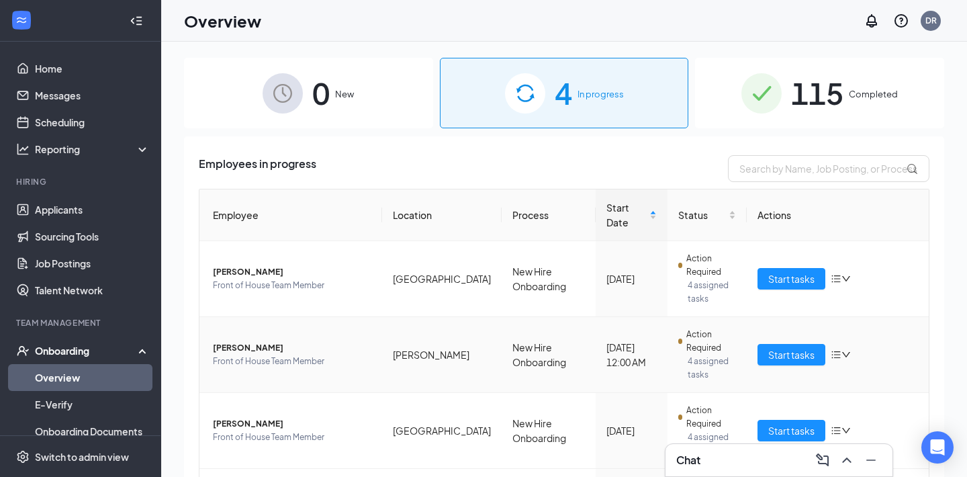
scroll to position [114, 0]
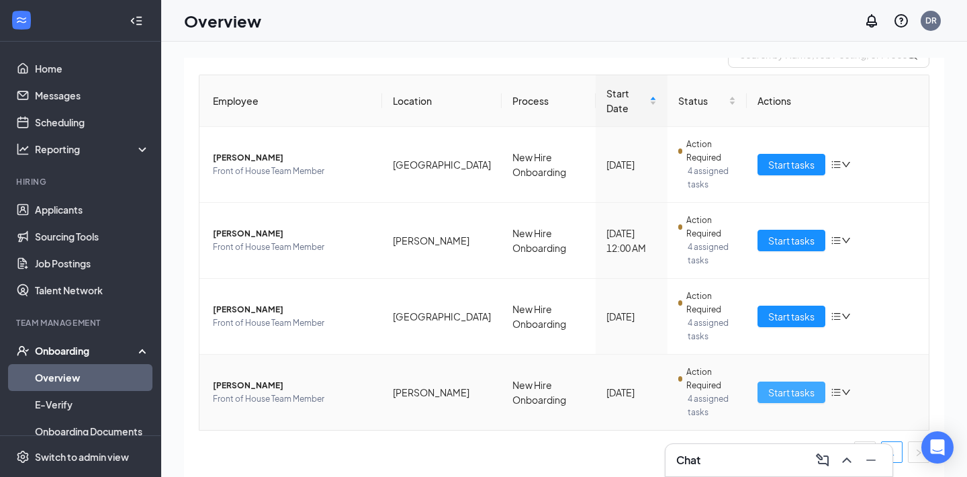
click at [779, 397] on span "Start tasks" at bounding box center [791, 392] width 46 height 15
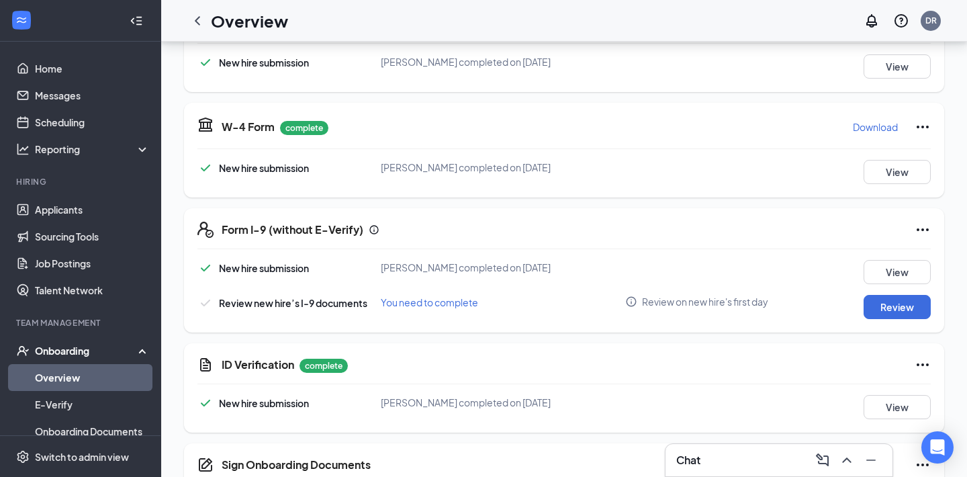
scroll to position [248, 0]
click at [914, 410] on button "View" at bounding box center [896, 406] width 67 height 24
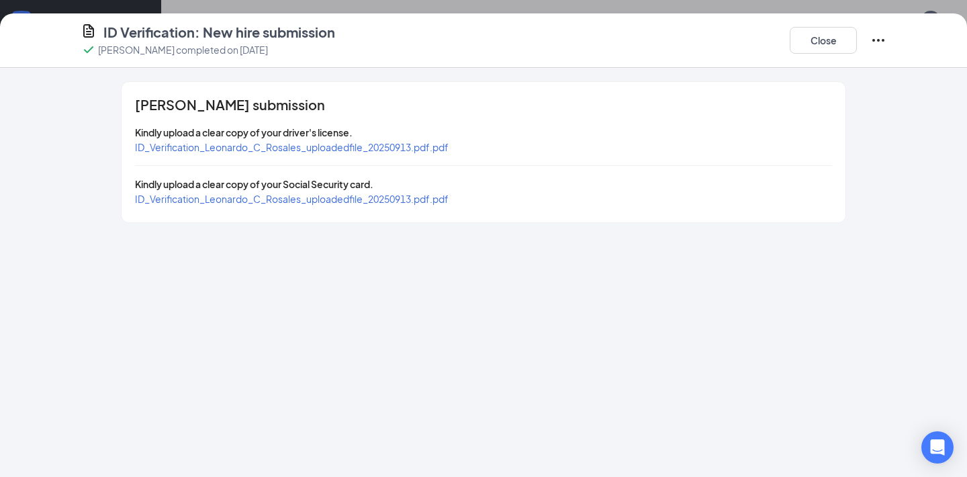
click at [355, 150] on span "ID_Verification_Leonardo_C_Rosales_uploadedfile_20250913.pdf.pdf" at bounding box center [292, 147] width 314 height 12
click at [356, 201] on span "ID_Verification_Leonardo_C_Rosales_uploadedfile_20250913.pdf.pdf" at bounding box center [292, 199] width 314 height 12
click at [830, 38] on button "Close" at bounding box center [823, 40] width 67 height 27
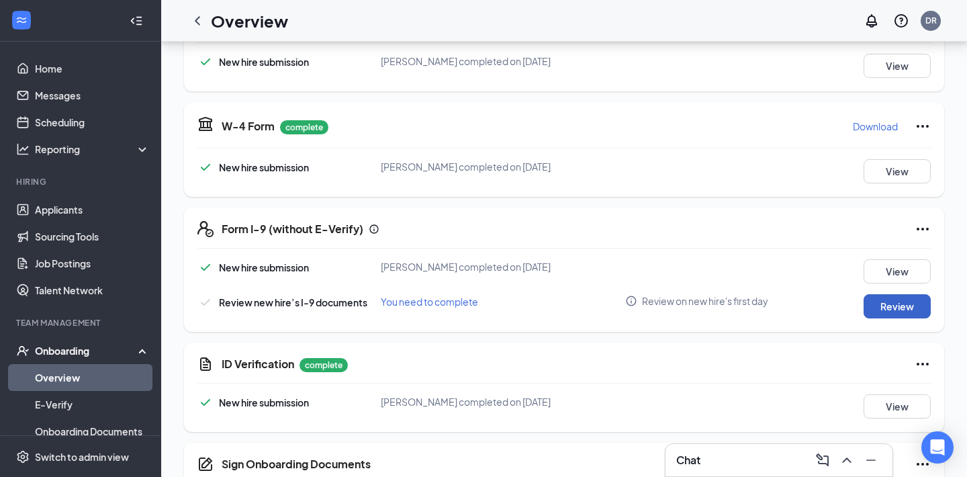
click at [881, 308] on button "Review" at bounding box center [896, 306] width 67 height 24
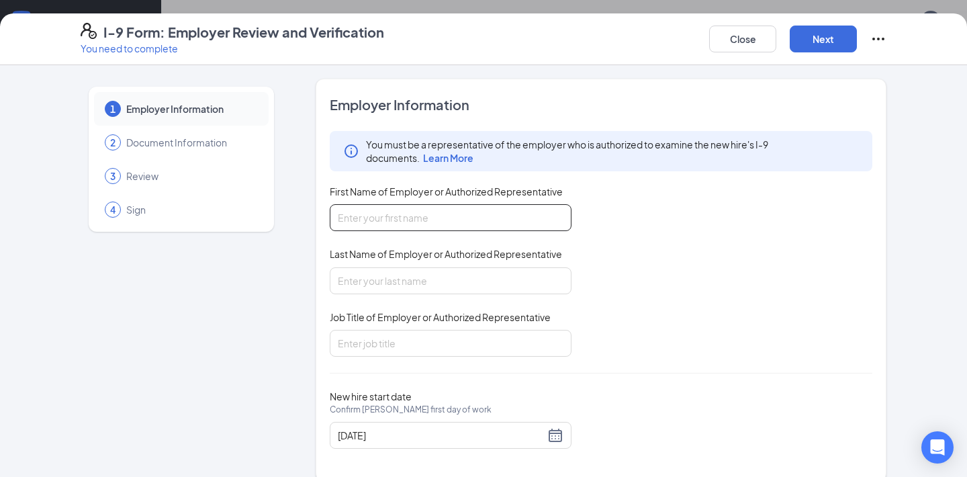
click at [427, 226] on input "First Name of Employer or Authorized Representative" at bounding box center [451, 217] width 242 height 27
type input "[PERSON_NAME]"
click at [415, 281] on input "Last Name of Employer or Authorized Representative" at bounding box center [451, 280] width 242 height 27
type input "[PERSON_NAME]"
click at [393, 344] on input "Job Title of Employer or Authorized Representative" at bounding box center [451, 343] width 242 height 27
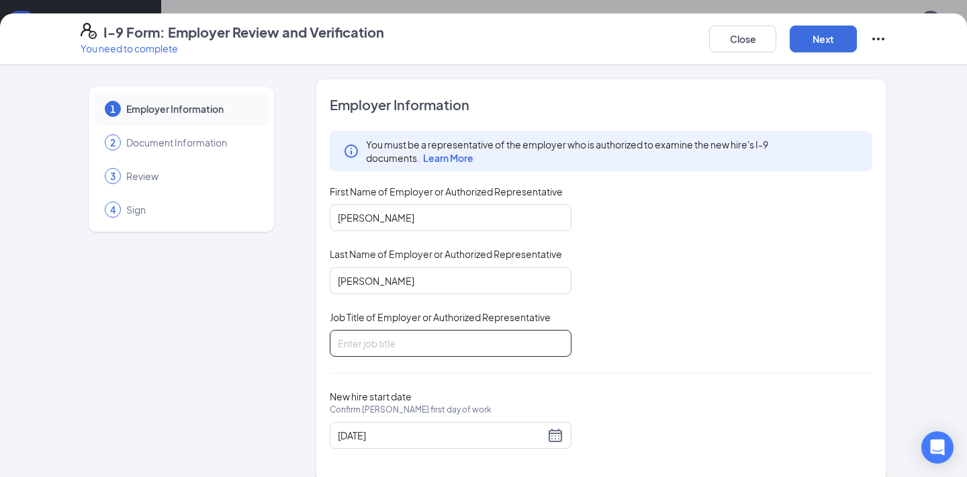
type input "Chief People Officer"
click at [816, 40] on button "Next" at bounding box center [823, 39] width 67 height 27
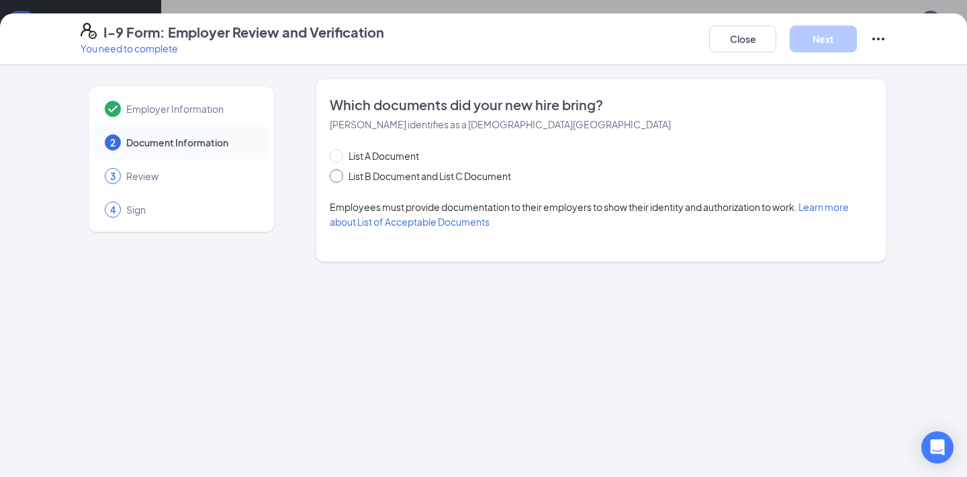
click at [332, 176] on input "List B Document and List C Document" at bounding box center [334, 173] width 9 height 9
radio input "true"
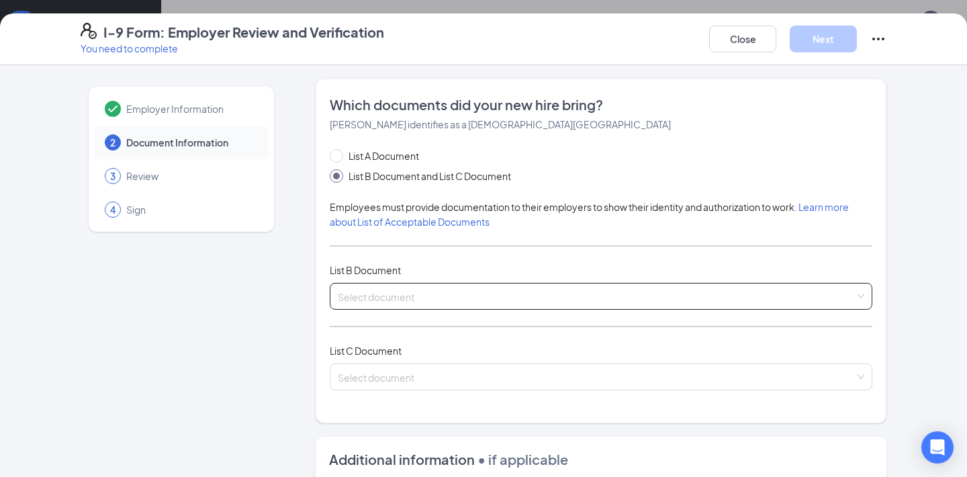
click at [461, 303] on span at bounding box center [596, 296] width 517 height 26
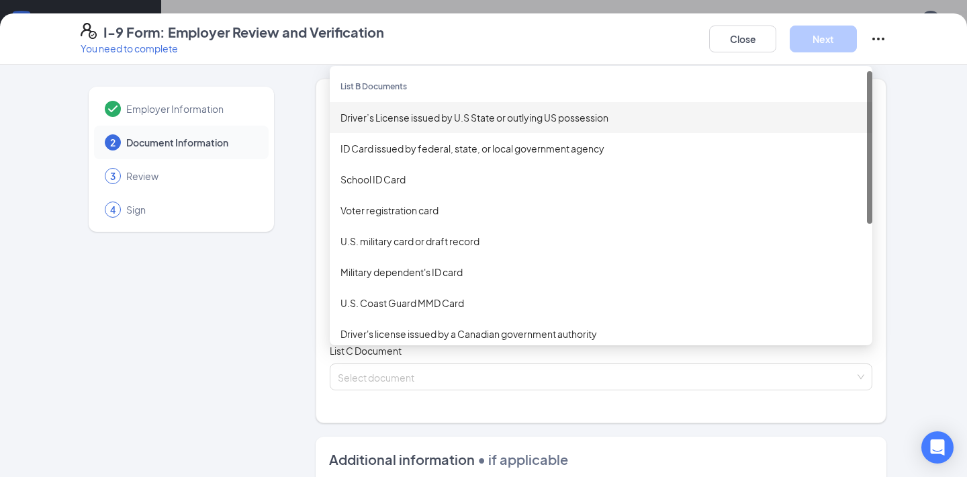
click at [503, 123] on div "Driver’s License issued by U.S State or outlying US possession" at bounding box center [600, 117] width 521 height 15
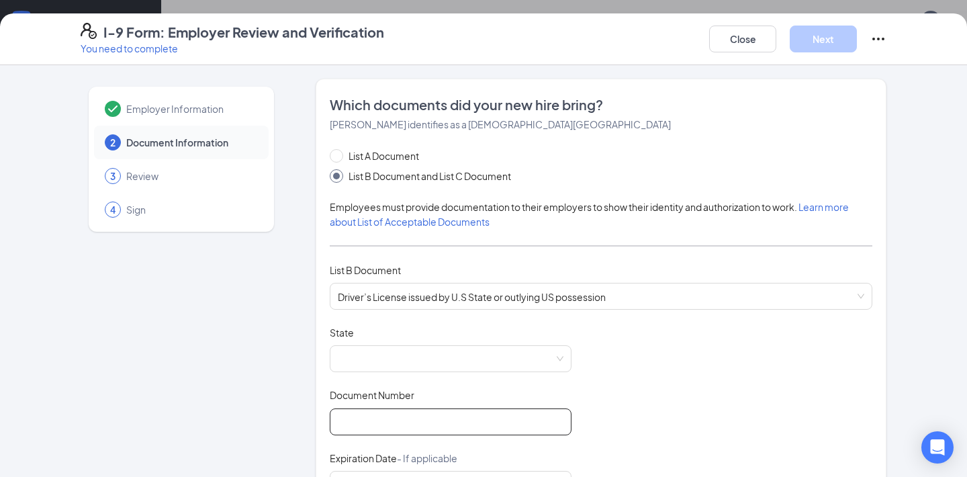
click at [375, 419] on input "Document Number" at bounding box center [451, 421] width 242 height 27
click at [501, 361] on span at bounding box center [451, 359] width 226 height 26
type input "46821504"
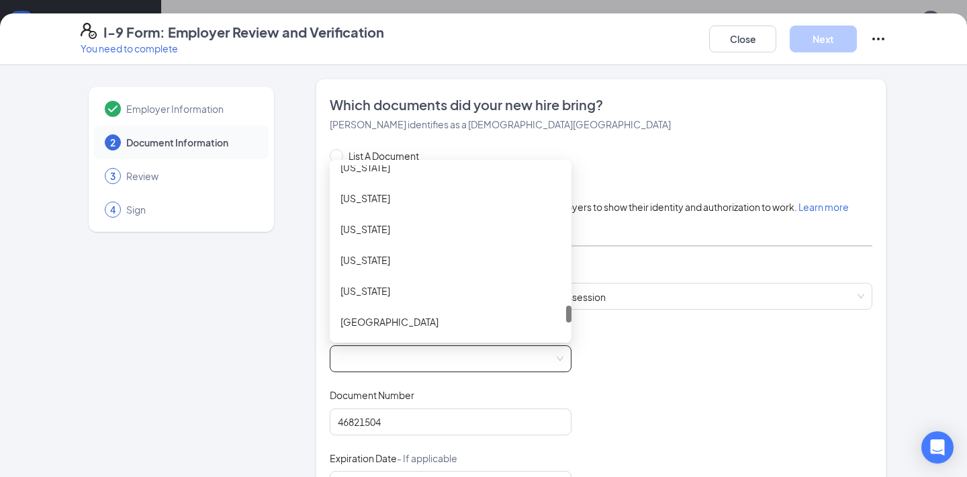
scroll to position [1404, 0]
click at [408, 230] on div "[US_STATE]" at bounding box center [450, 228] width 220 height 15
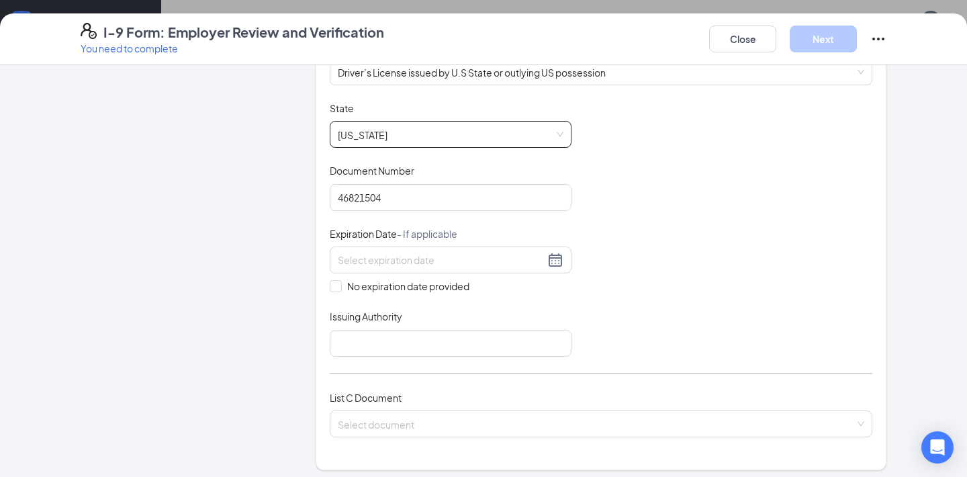
scroll to position [235, 0]
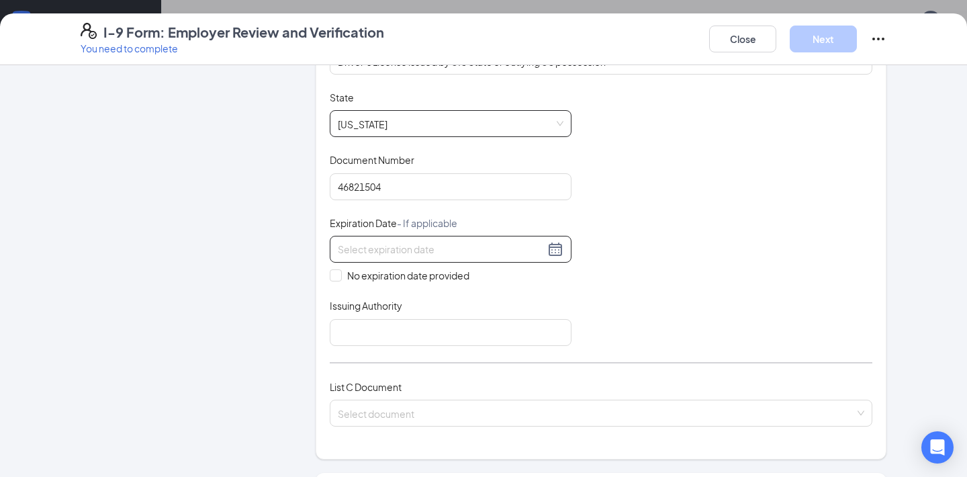
click at [416, 254] on input at bounding box center [441, 249] width 207 height 15
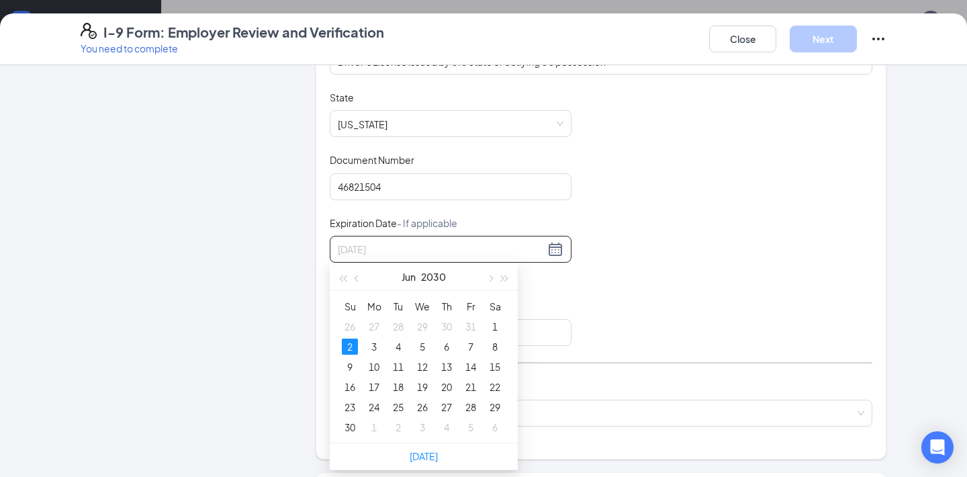
click at [349, 348] on div "2" at bounding box center [350, 346] width 16 height 16
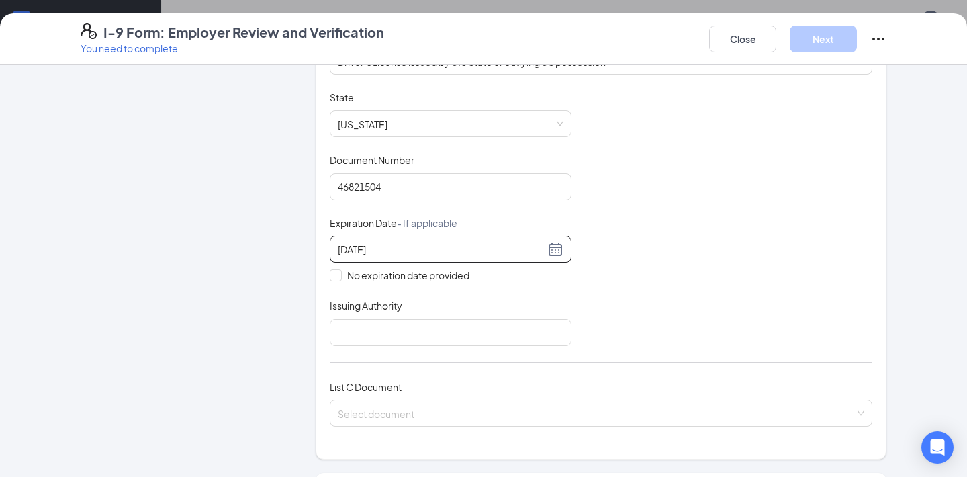
type input "[DATE]"
click at [703, 301] on div "Document Title Driver’s License issued by U.S State or outlying US possession S…" at bounding box center [601, 218] width 542 height 255
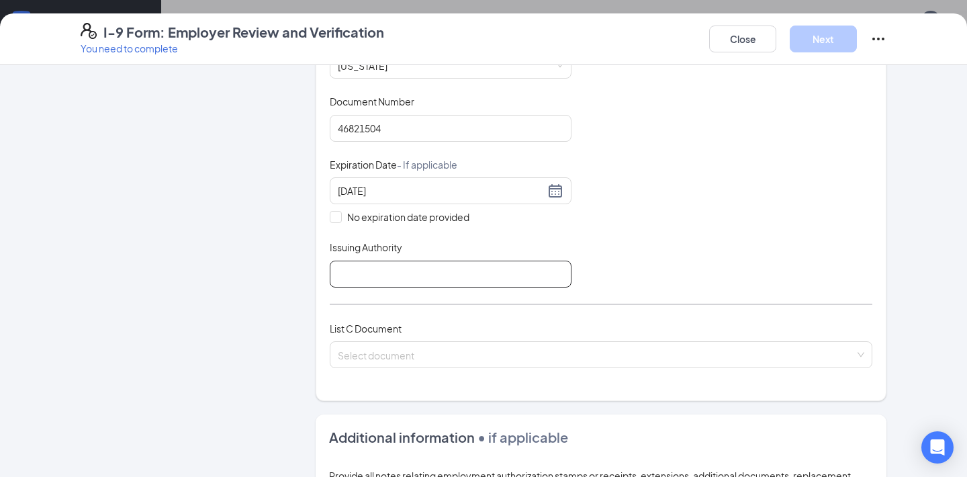
click at [468, 280] on input "Issuing Authority" at bounding box center [451, 273] width 242 height 27
type input "[US_STATE]"
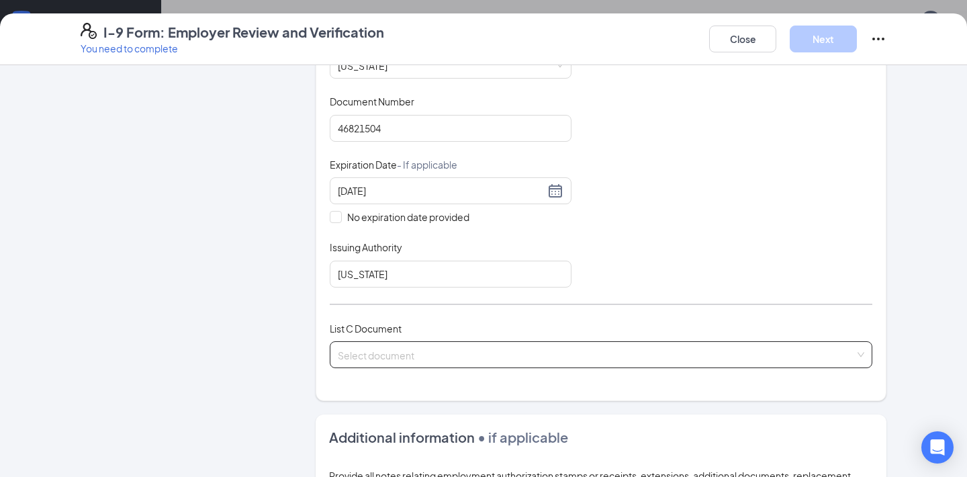
click at [417, 345] on input "search" at bounding box center [596, 352] width 517 height 20
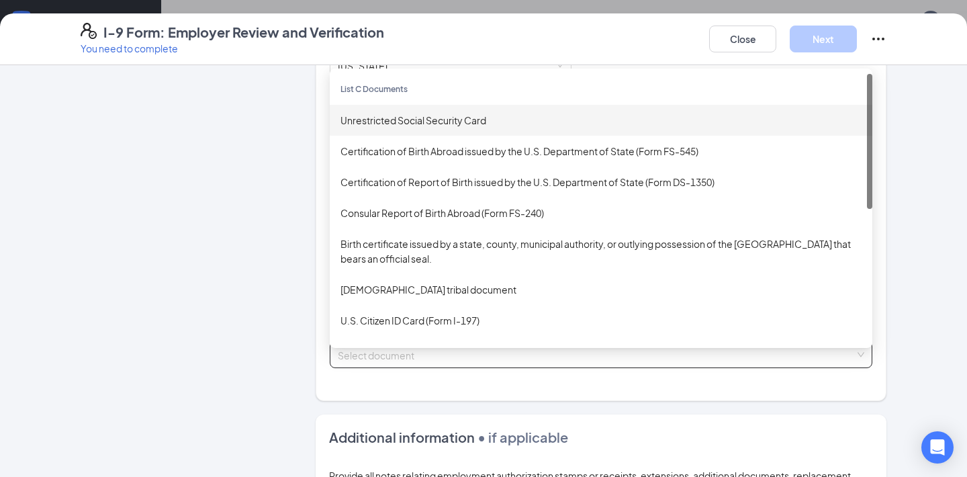
click at [497, 117] on div "Unrestricted Social Security Card" at bounding box center [600, 120] width 521 height 15
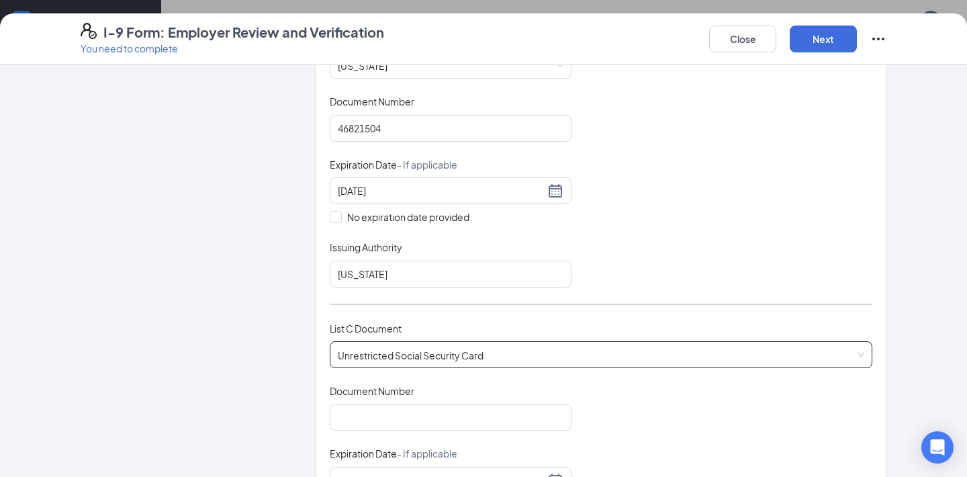
scroll to position [361, 0]
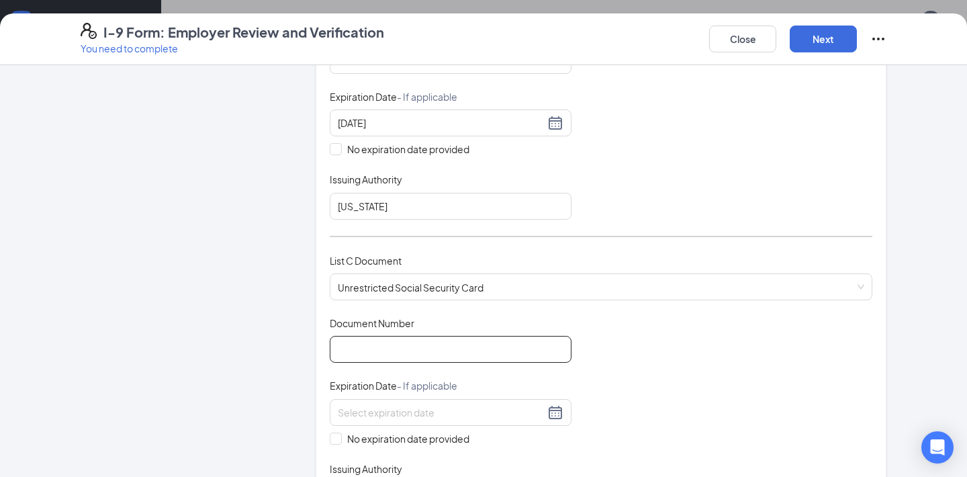
click at [435, 354] on input "Document Number" at bounding box center [451, 349] width 242 height 27
type input "631925738"
click at [338, 434] on input "No expiration date provided" at bounding box center [334, 436] width 9 height 9
checkbox input "true"
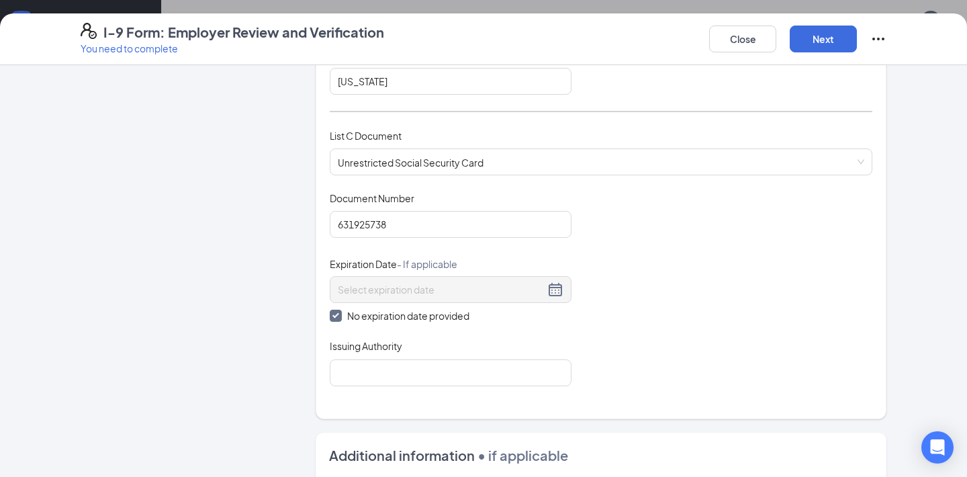
scroll to position [610, 0]
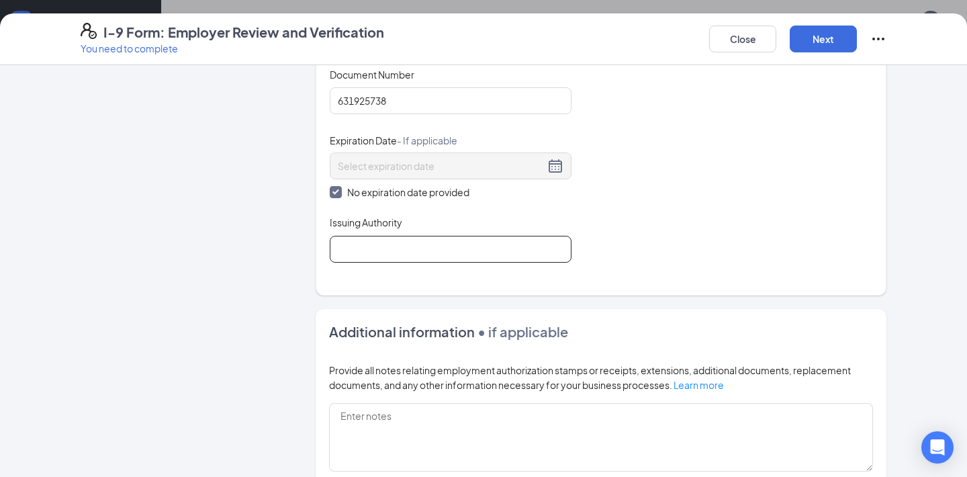
click at [445, 239] on input "Issuing Authority" at bounding box center [451, 249] width 242 height 27
type input "Social Security Admin"
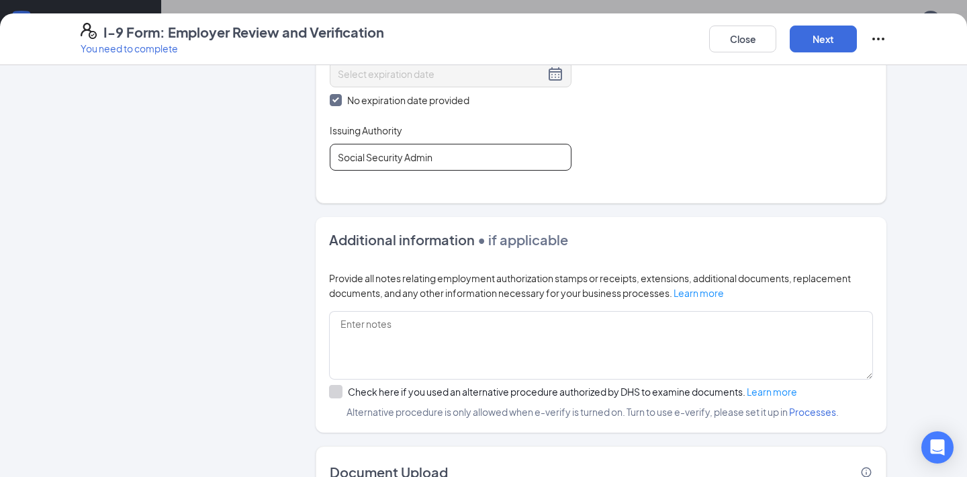
scroll to position [794, 0]
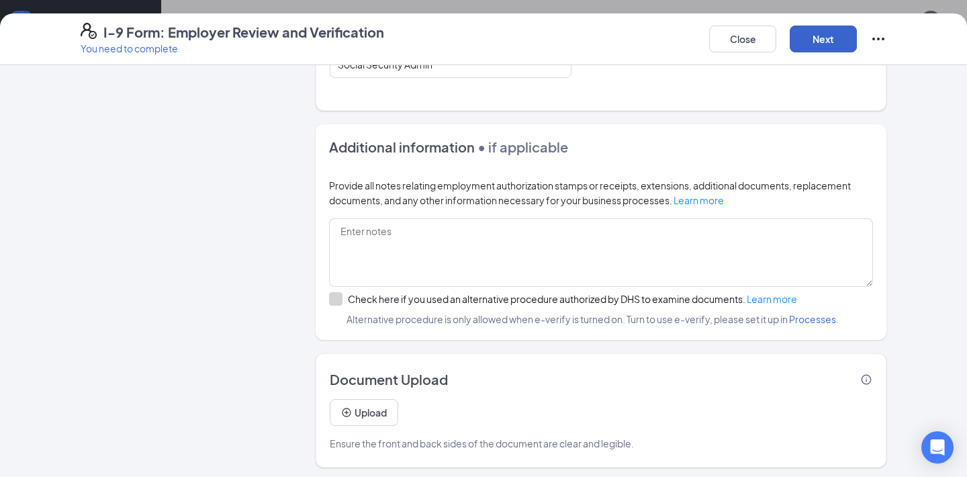
click at [816, 38] on button "Next" at bounding box center [823, 39] width 67 height 27
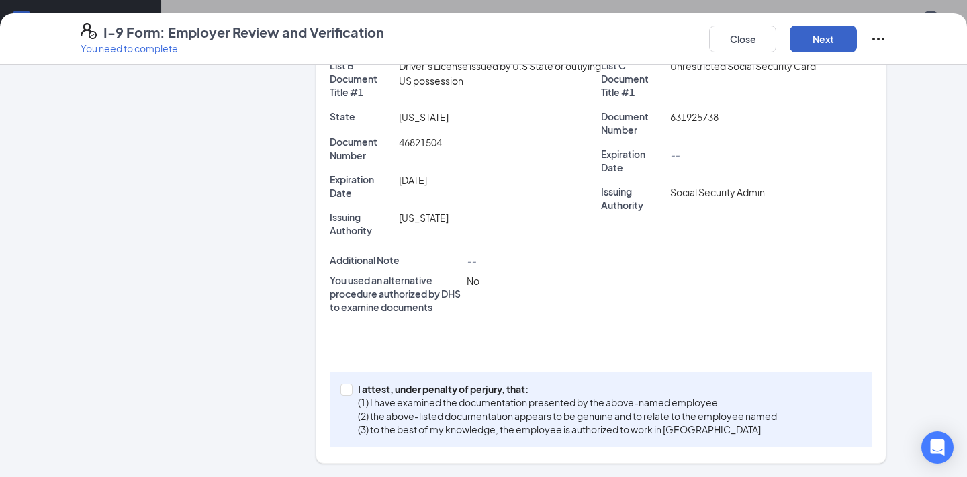
scroll to position [308, 0]
click at [347, 391] on input "I attest, under penalty of [PERSON_NAME], that: (1) I have examined the documen…" at bounding box center [344, 388] width 9 height 9
checkbox input "true"
click at [806, 56] on div "I-9 Form: Employer Review and Verification You need to complete Close Next" at bounding box center [483, 39] width 967 height 52
click at [814, 32] on button "Next" at bounding box center [823, 39] width 67 height 27
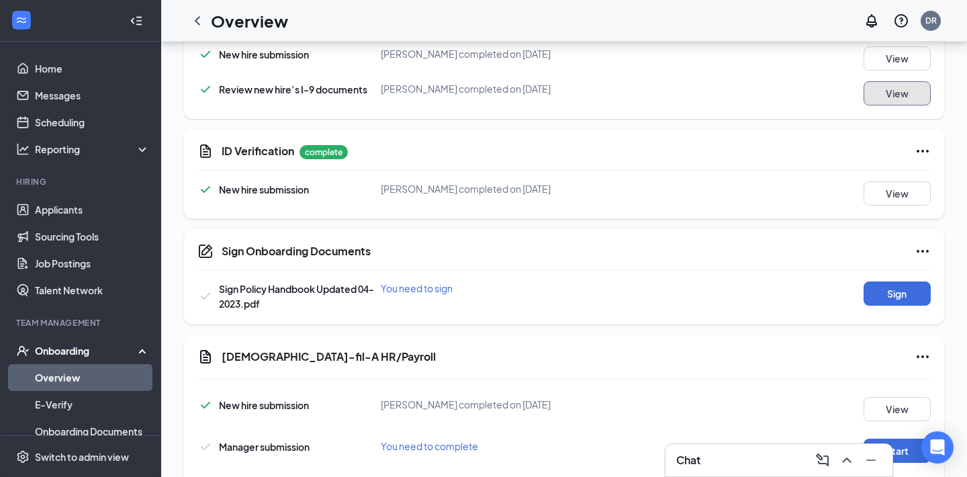
scroll to position [463, 0]
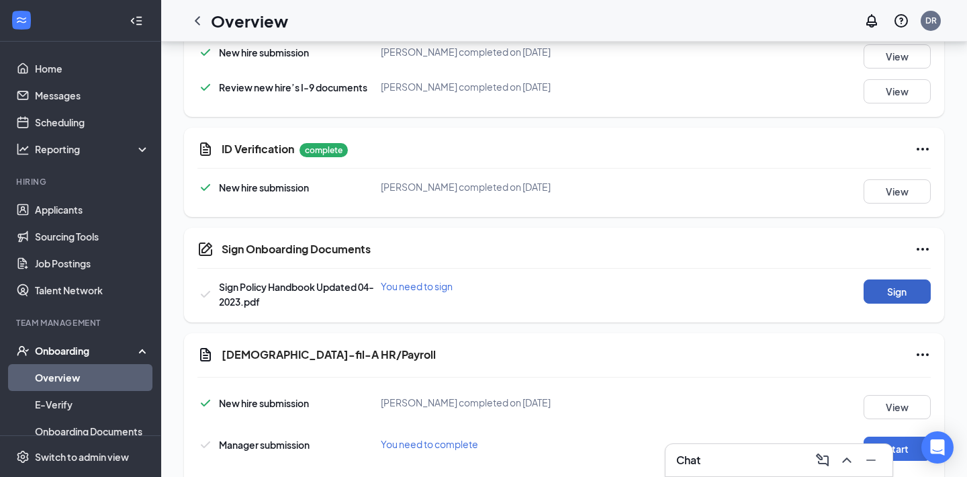
click at [883, 285] on button "Sign" at bounding box center [896, 291] width 67 height 24
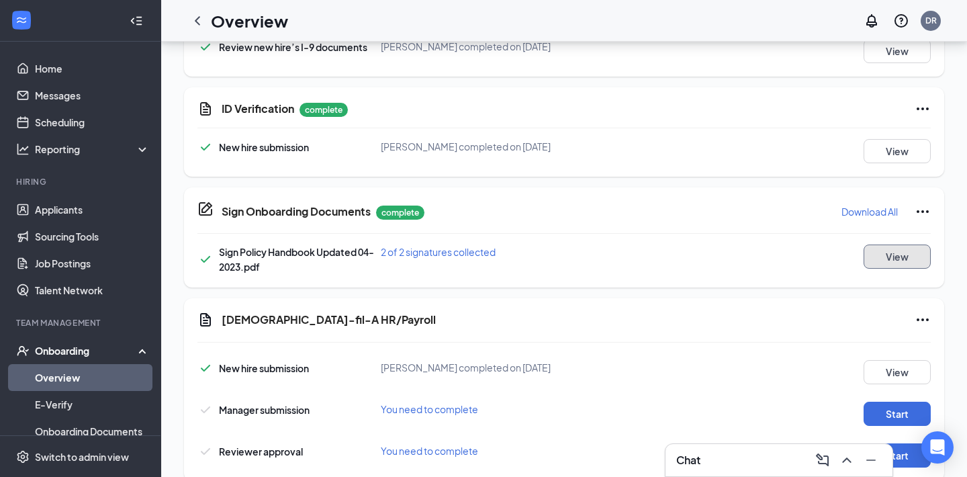
scroll to position [540, 0]
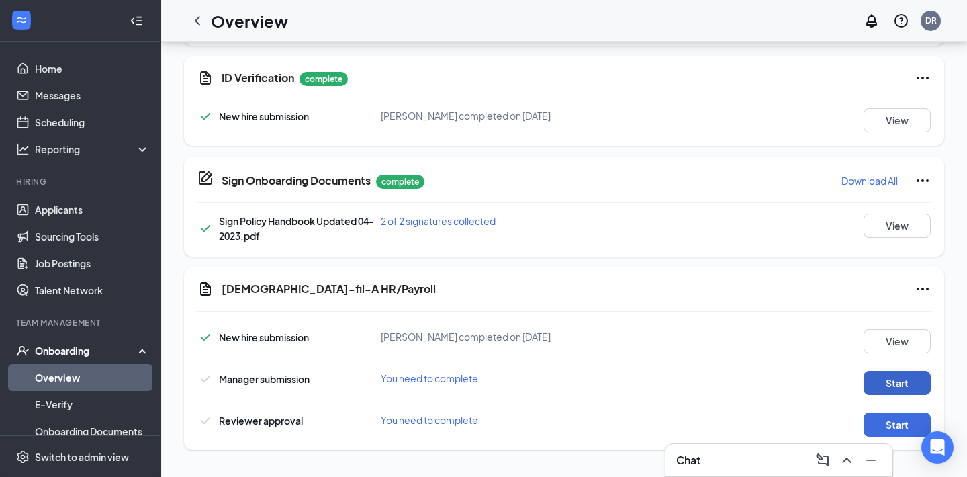
click at [888, 389] on button "Start" at bounding box center [896, 383] width 67 height 24
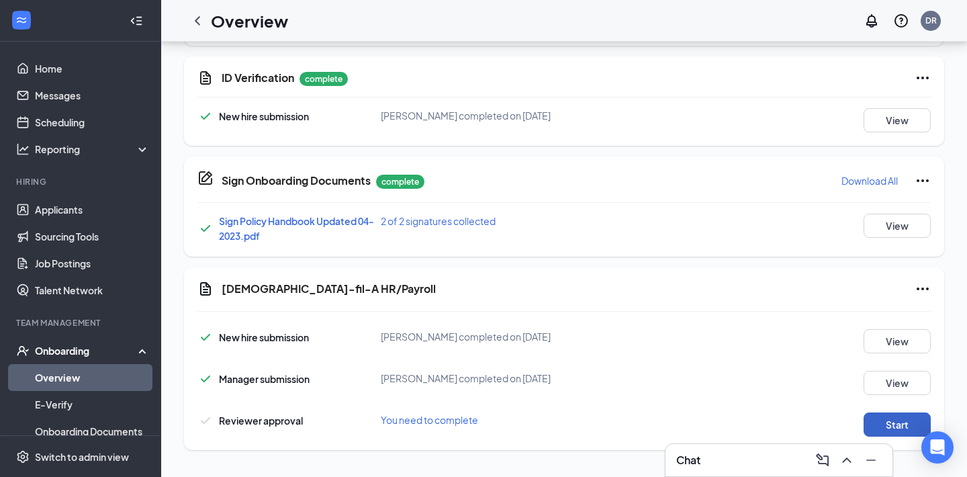
click at [883, 417] on button "Start" at bounding box center [896, 424] width 67 height 24
click at [91, 70] on link "Home" at bounding box center [92, 68] width 115 height 27
